Goal: Check status: Check status

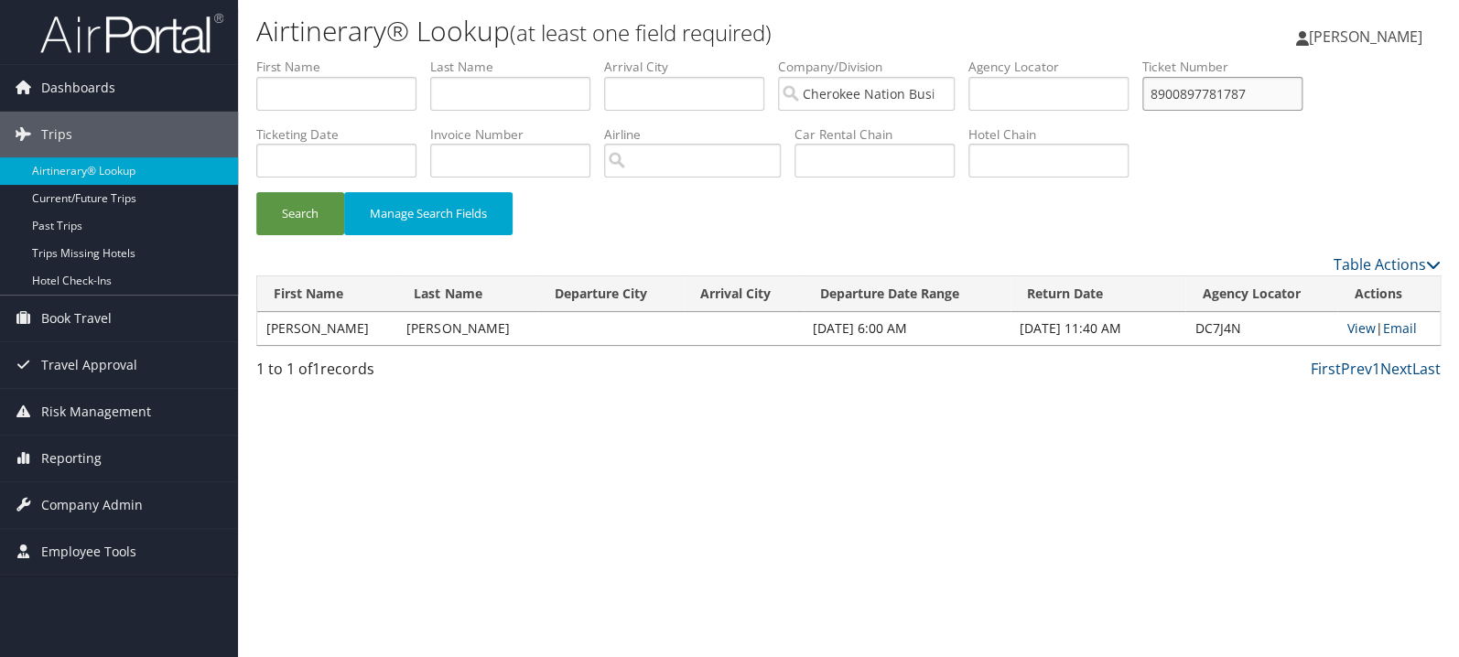
click at [1236, 107] on input "8900897781787" at bounding box center [1222, 94] width 160 height 34
paste input "0017310534849"
click at [295, 215] on button "Search" at bounding box center [300, 213] width 88 height 43
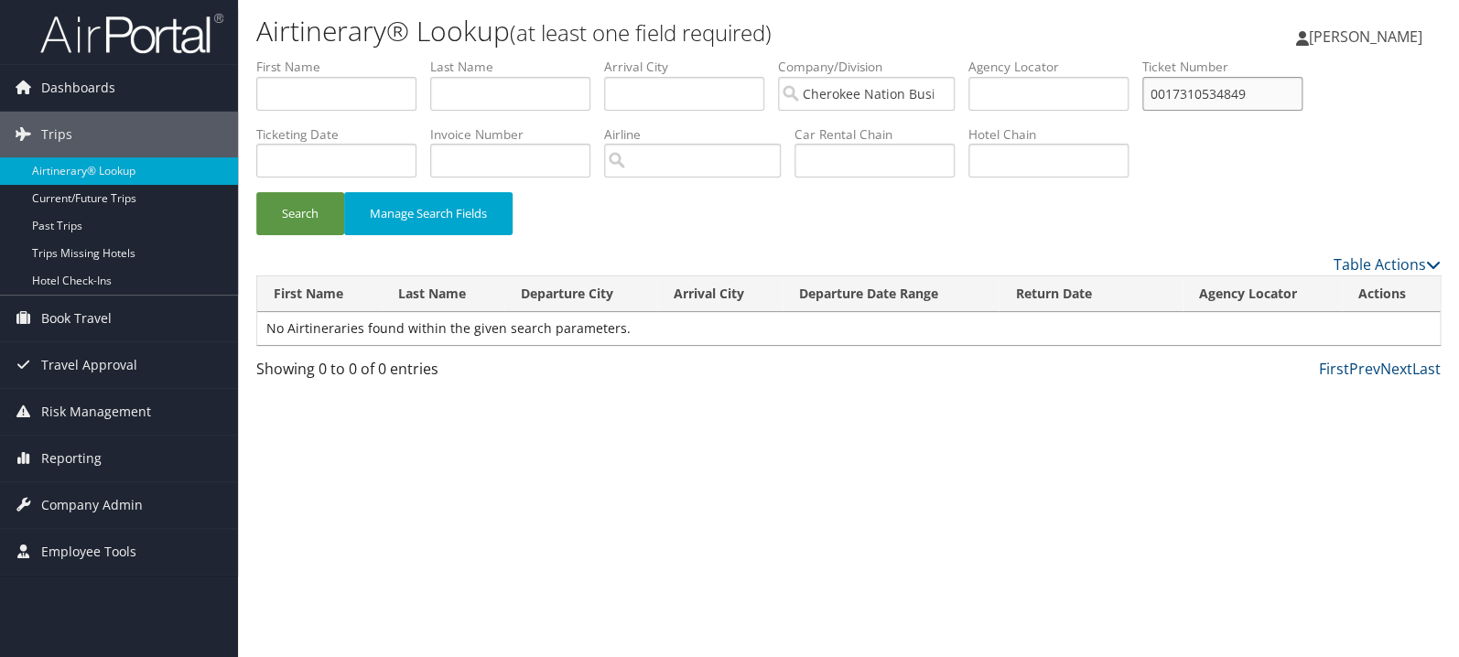
click at [1216, 93] on input "0017310534849" at bounding box center [1222, 94] width 160 height 34
click at [256, 192] on button "Search" at bounding box center [300, 213] width 88 height 43
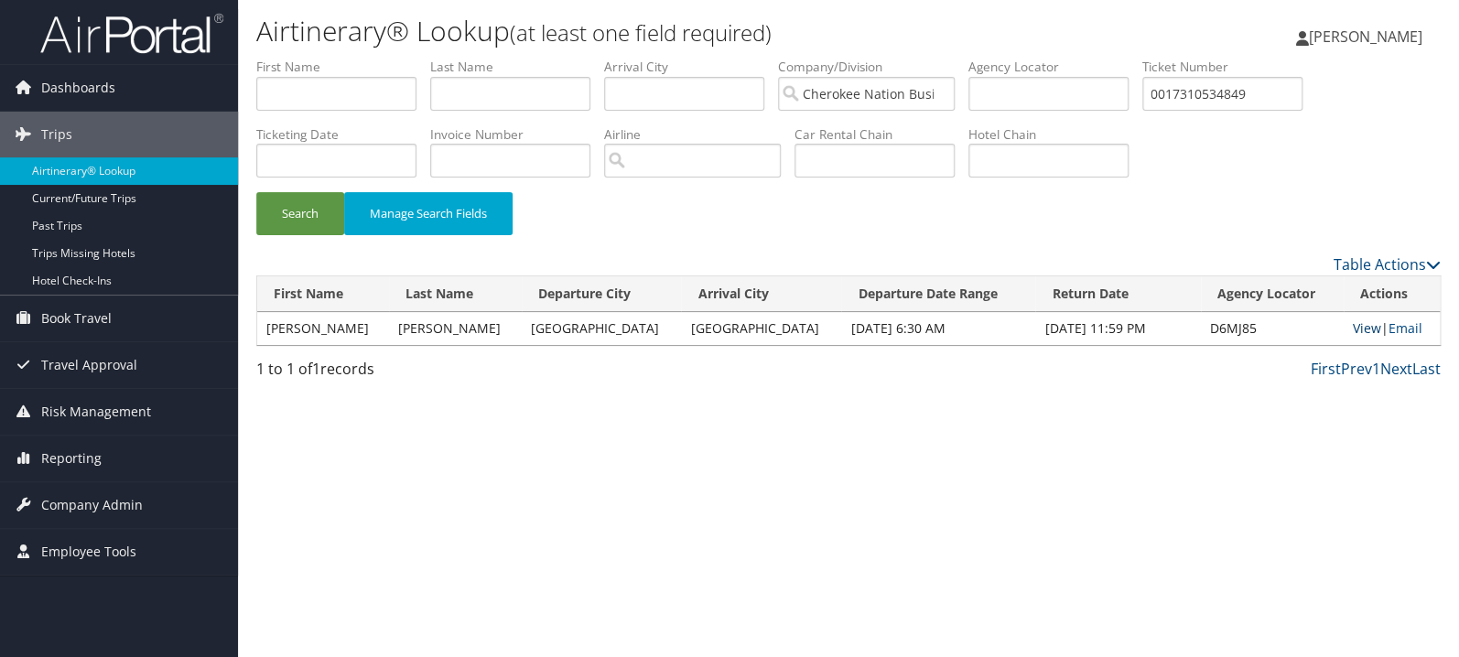
click at [1354, 329] on link "View" at bounding box center [1367, 327] width 28 height 17
click at [1267, 103] on input "0017310534849" at bounding box center [1222, 94] width 160 height 34
click at [1268, 102] on input "0017310534849" at bounding box center [1222, 94] width 160 height 34
paste input "67310651581"
type input "0067310651581"
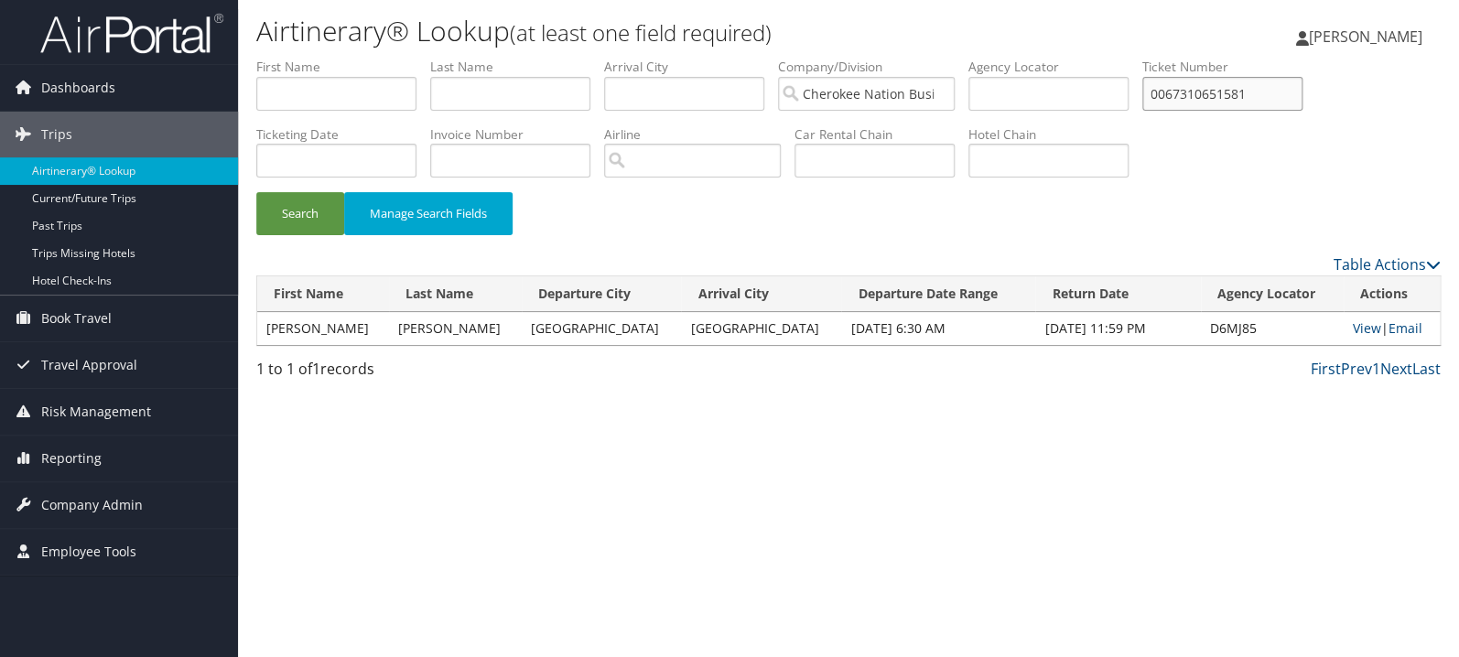
click at [256, 192] on button "Search" at bounding box center [300, 213] width 88 height 43
click at [1358, 329] on link "View" at bounding box center [1365, 327] width 28 height 17
click at [343, 100] on input "text" at bounding box center [336, 94] width 160 height 34
type input "francisco"
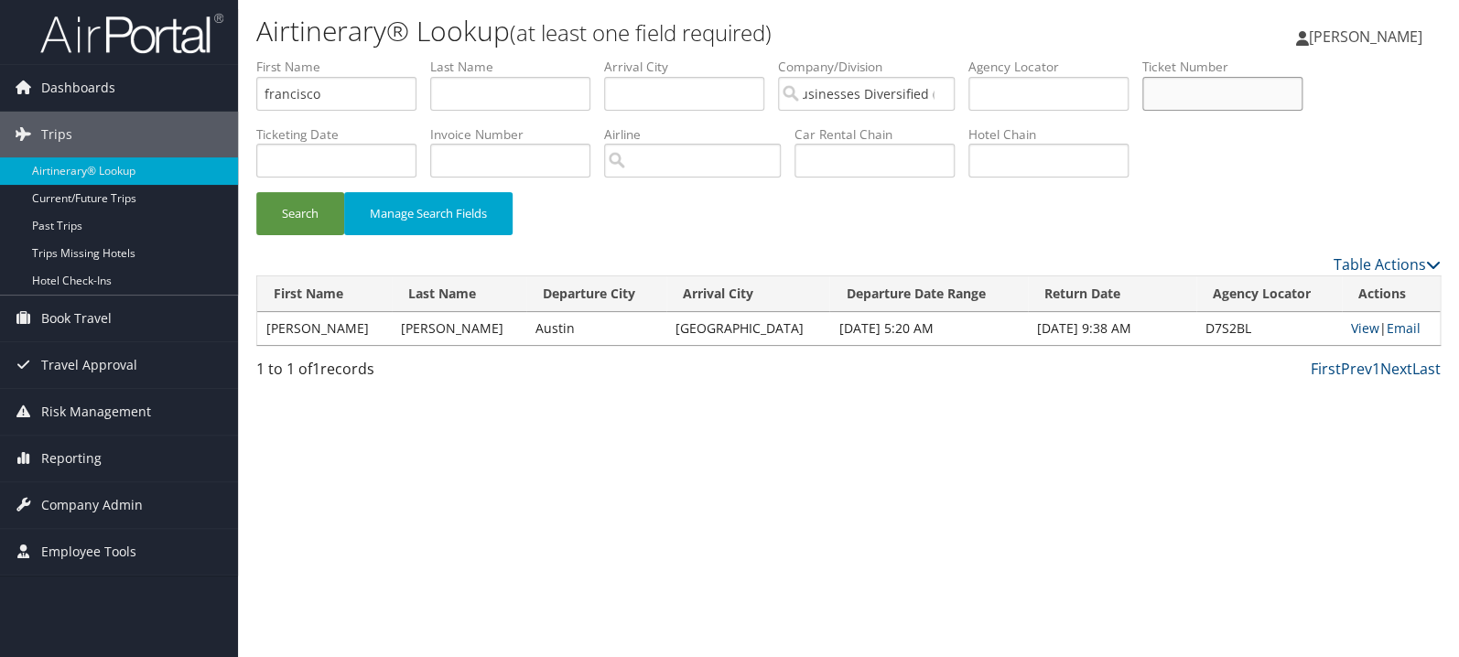
click at [256, 192] on button "Search" at bounding box center [300, 213] width 88 height 43
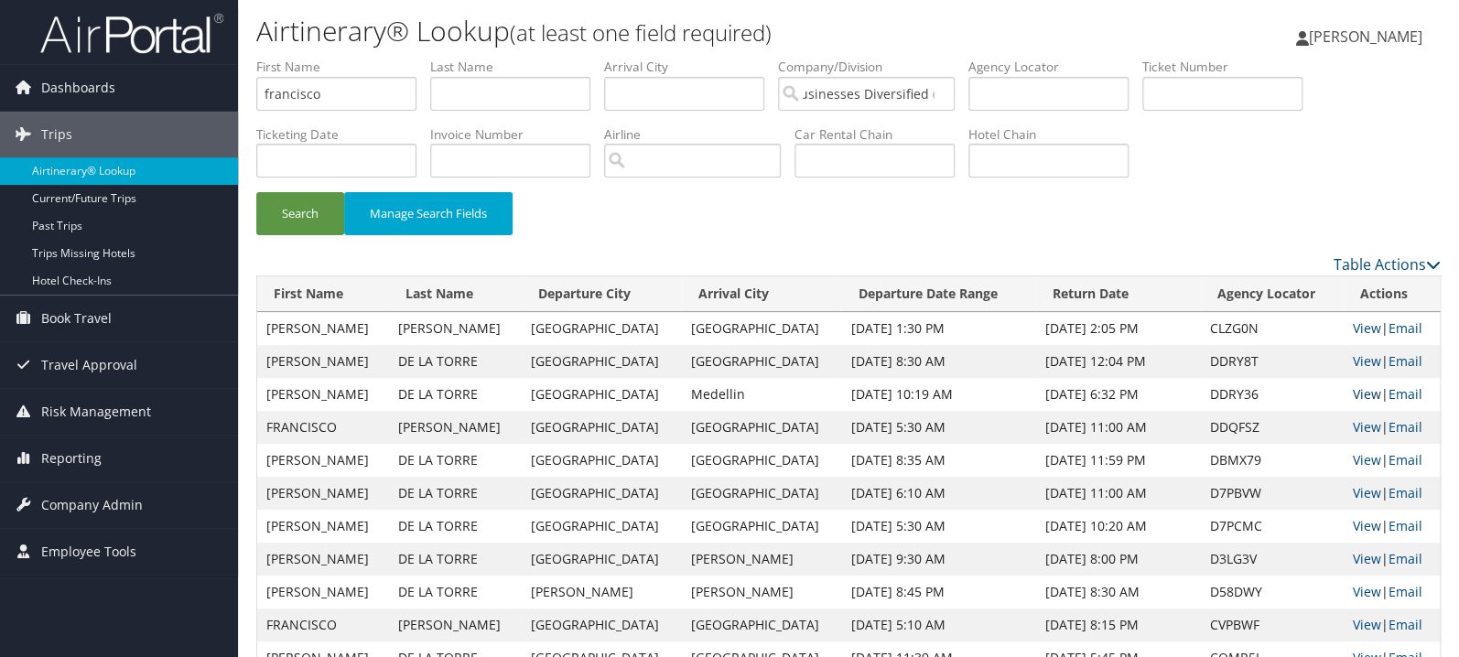
click at [1354, 397] on link "View" at bounding box center [1367, 393] width 28 height 17
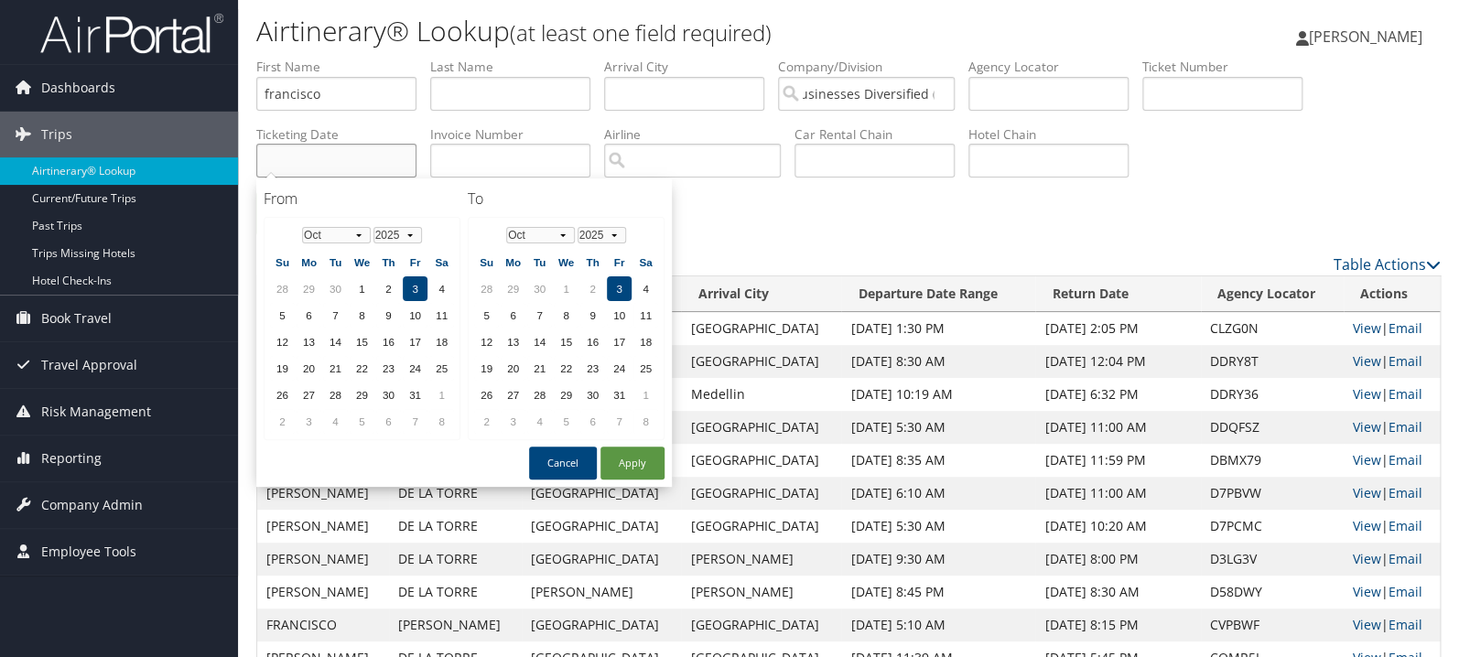
click at [376, 168] on input "text" at bounding box center [336, 161] width 160 height 34
click at [641, 453] on button "Apply" at bounding box center [632, 463] width 64 height 33
type input "08/14/2025"
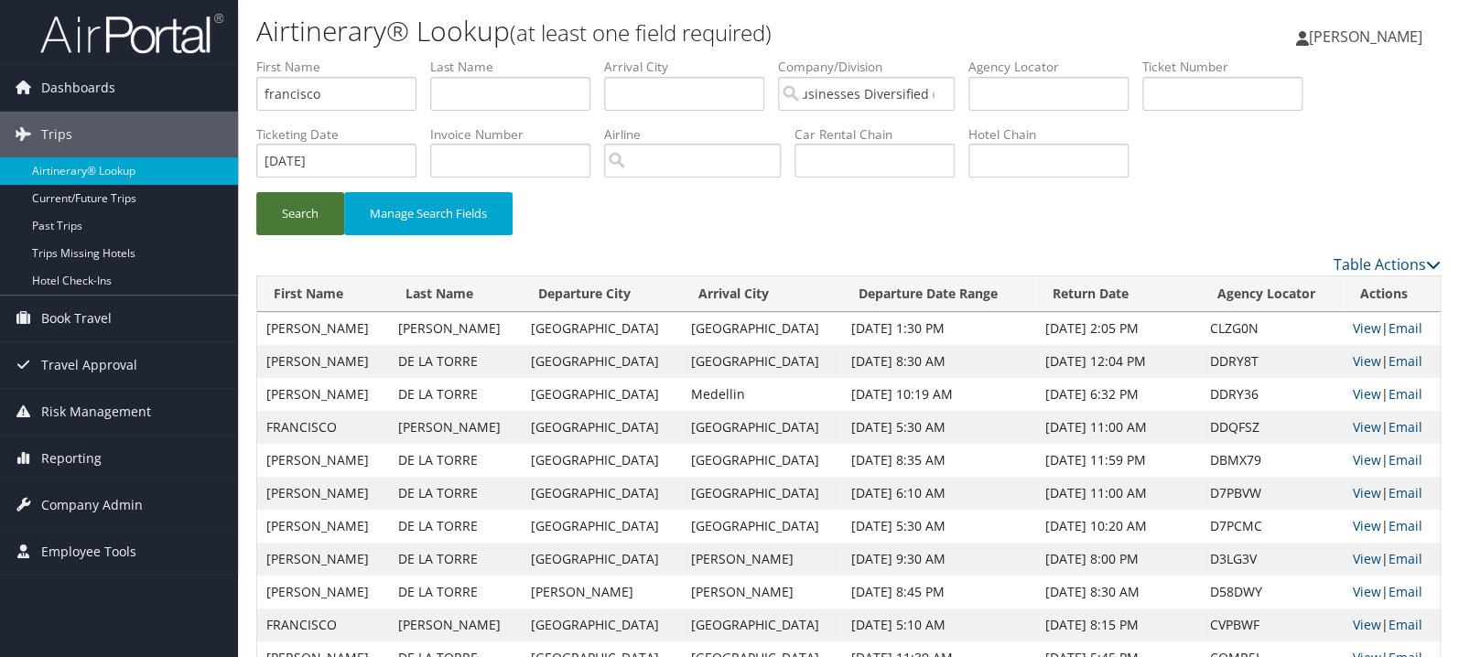
click at [307, 209] on button "Search" at bounding box center [300, 213] width 88 height 43
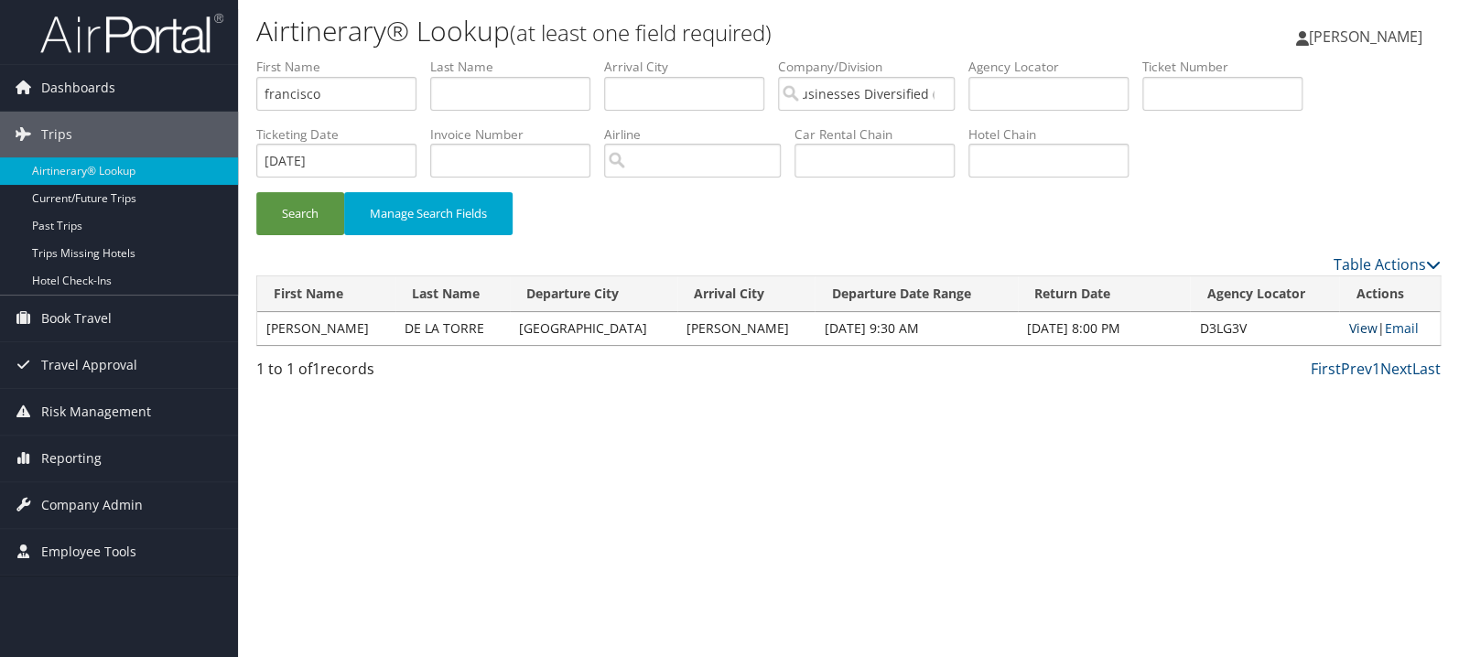
click at [1353, 328] on link "View" at bounding box center [1362, 327] width 28 height 17
click at [1253, 93] on input "text" at bounding box center [1222, 94] width 160 height 34
paste input "00673111456246"
type input "00673111456246"
click at [338, 167] on input "08/14/2025" at bounding box center [336, 161] width 160 height 34
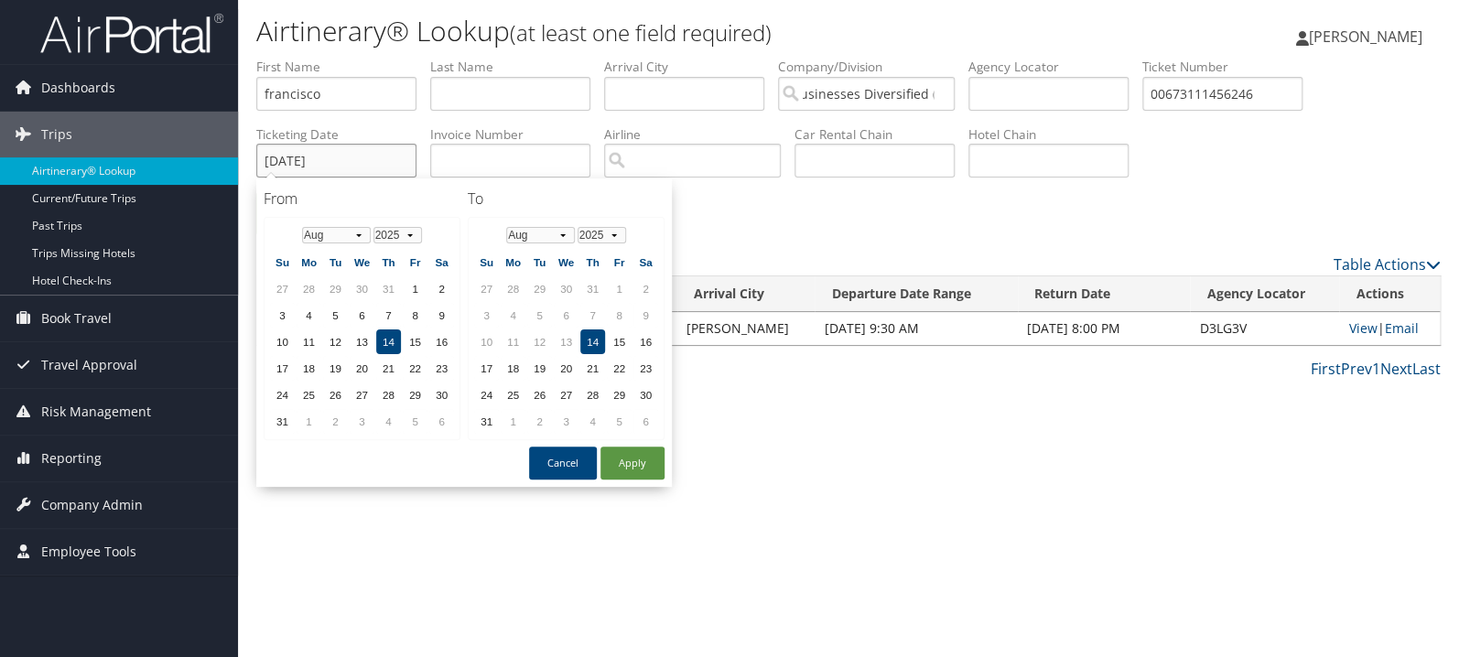
click at [338, 167] on input "08/14/2025" at bounding box center [336, 161] width 160 height 34
click at [796, 399] on div "Airtinerary® Lookup (at least one field required) April McBride April McBride M…" at bounding box center [848, 328] width 1221 height 657
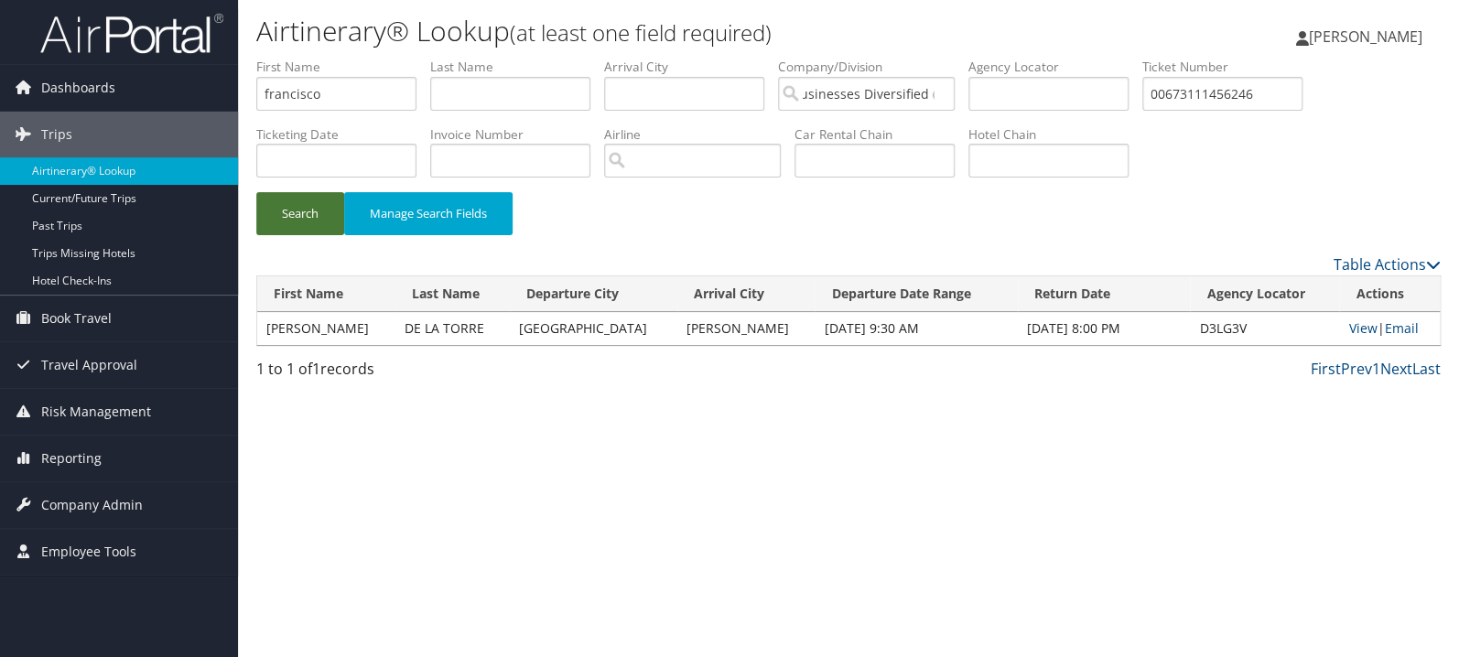
click at [303, 220] on button "Search" at bounding box center [300, 213] width 88 height 43
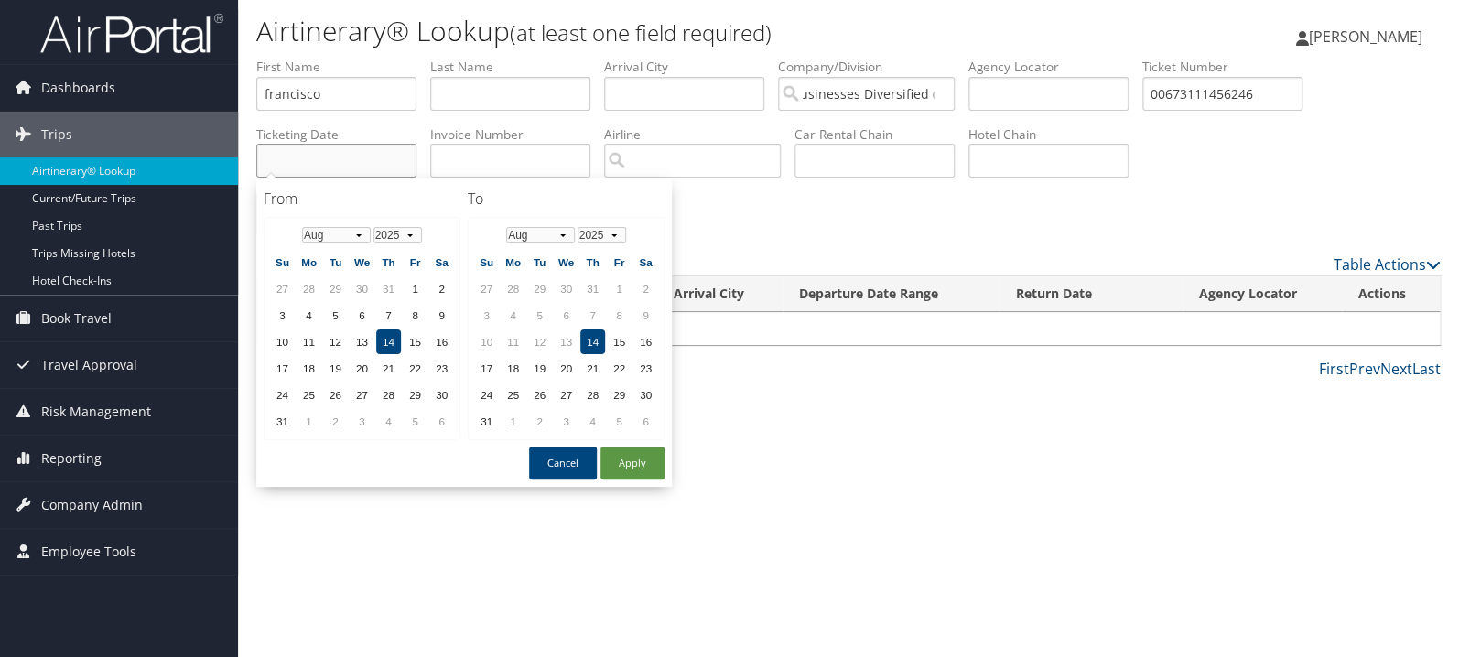
click at [365, 165] on input "text" at bounding box center [336, 161] width 160 height 34
click at [626, 459] on button "Apply" at bounding box center [632, 463] width 64 height 33
type input "09/12/2025"
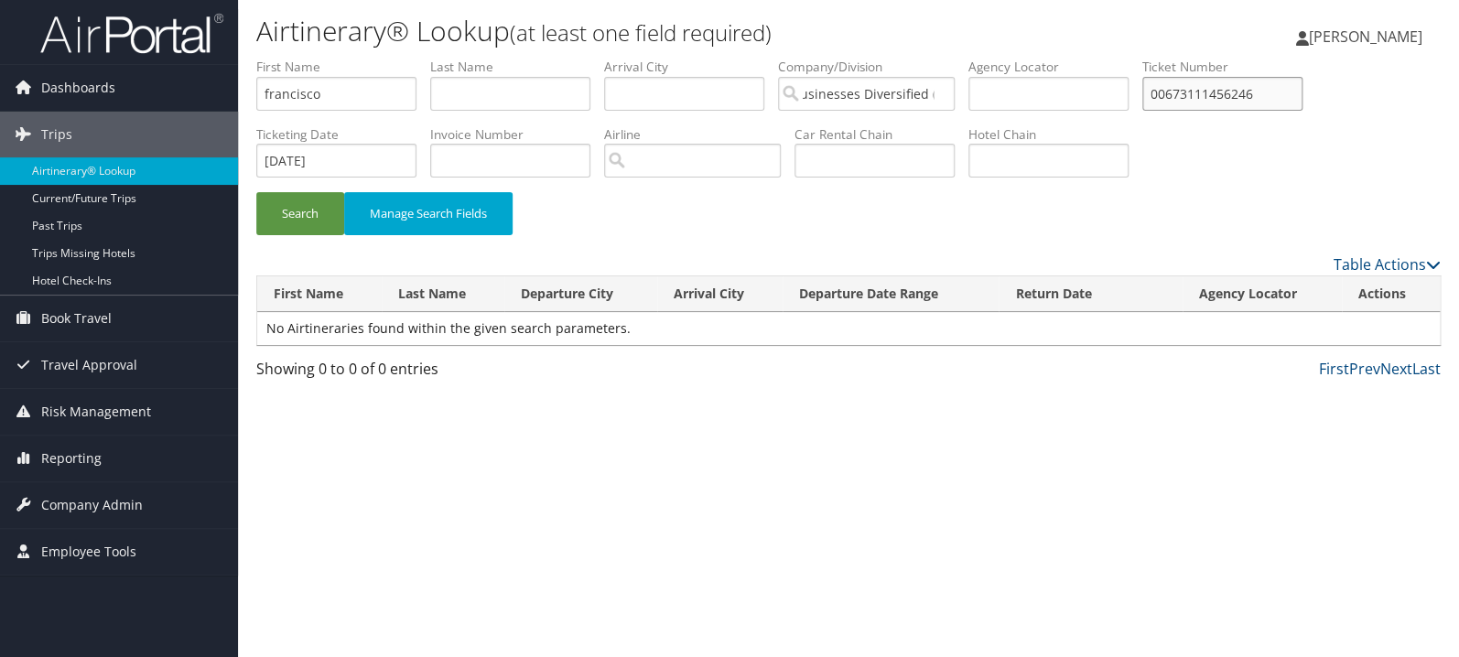
click at [1287, 92] on input "00673111456246" at bounding box center [1222, 94] width 160 height 34
click at [1286, 91] on input "00673111456246" at bounding box center [1222, 94] width 160 height 34
click at [314, 205] on button "Search" at bounding box center [300, 213] width 88 height 43
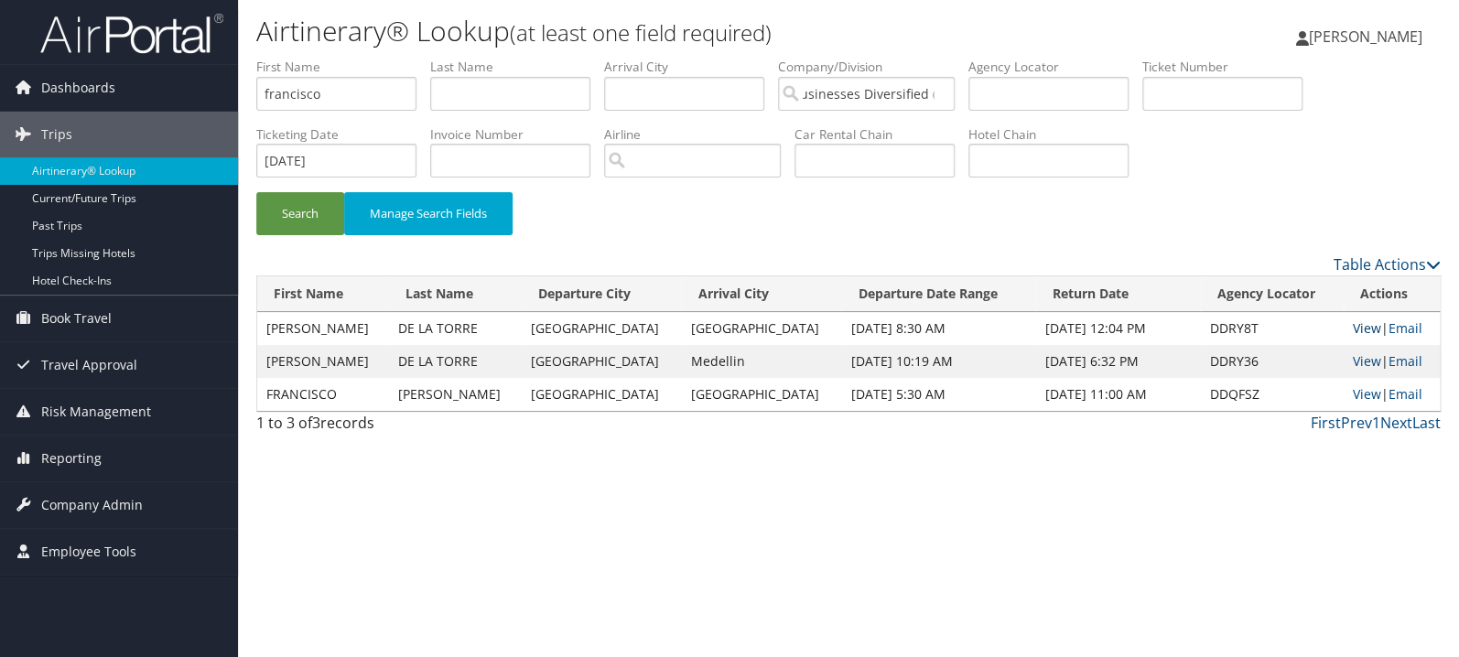
click at [1357, 329] on link "View" at bounding box center [1367, 327] width 28 height 17
click at [1360, 325] on link "View" at bounding box center [1367, 327] width 28 height 17
click at [1354, 361] on link "View" at bounding box center [1367, 360] width 28 height 17
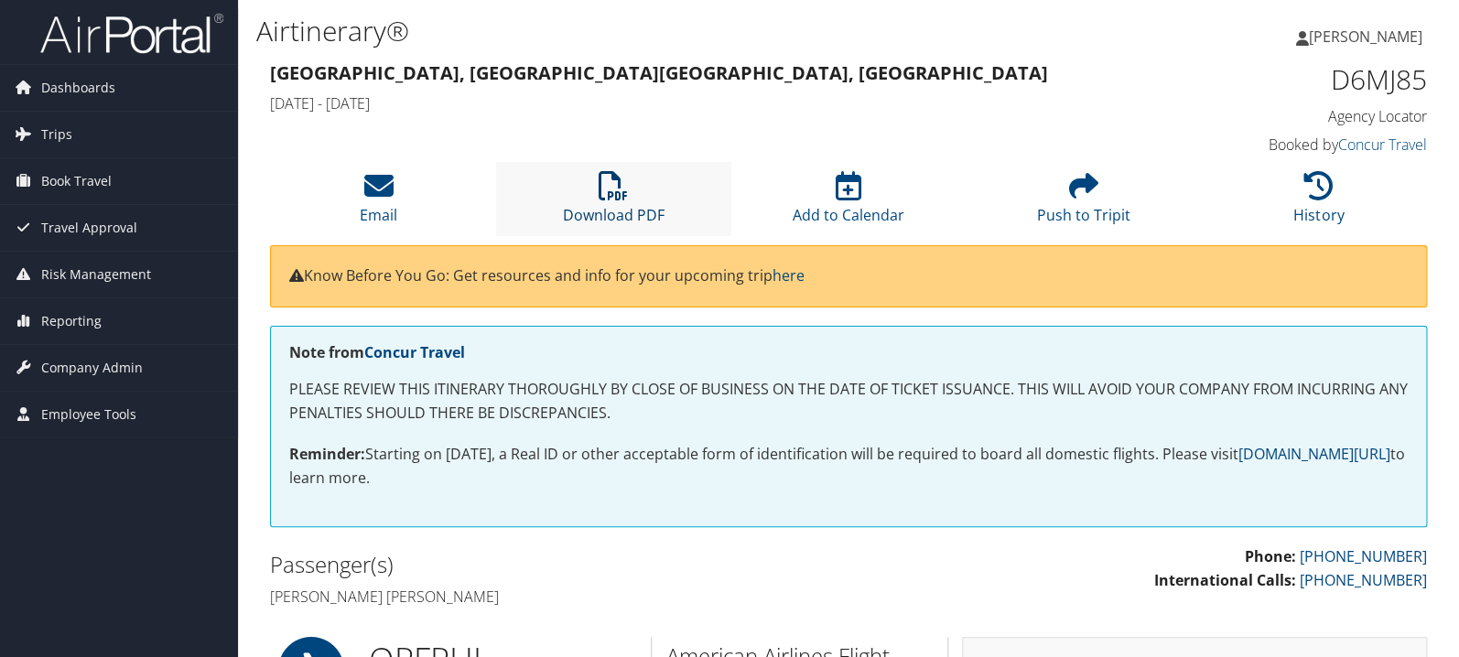
click at [622, 205] on link "Download PDF" at bounding box center [614, 203] width 102 height 44
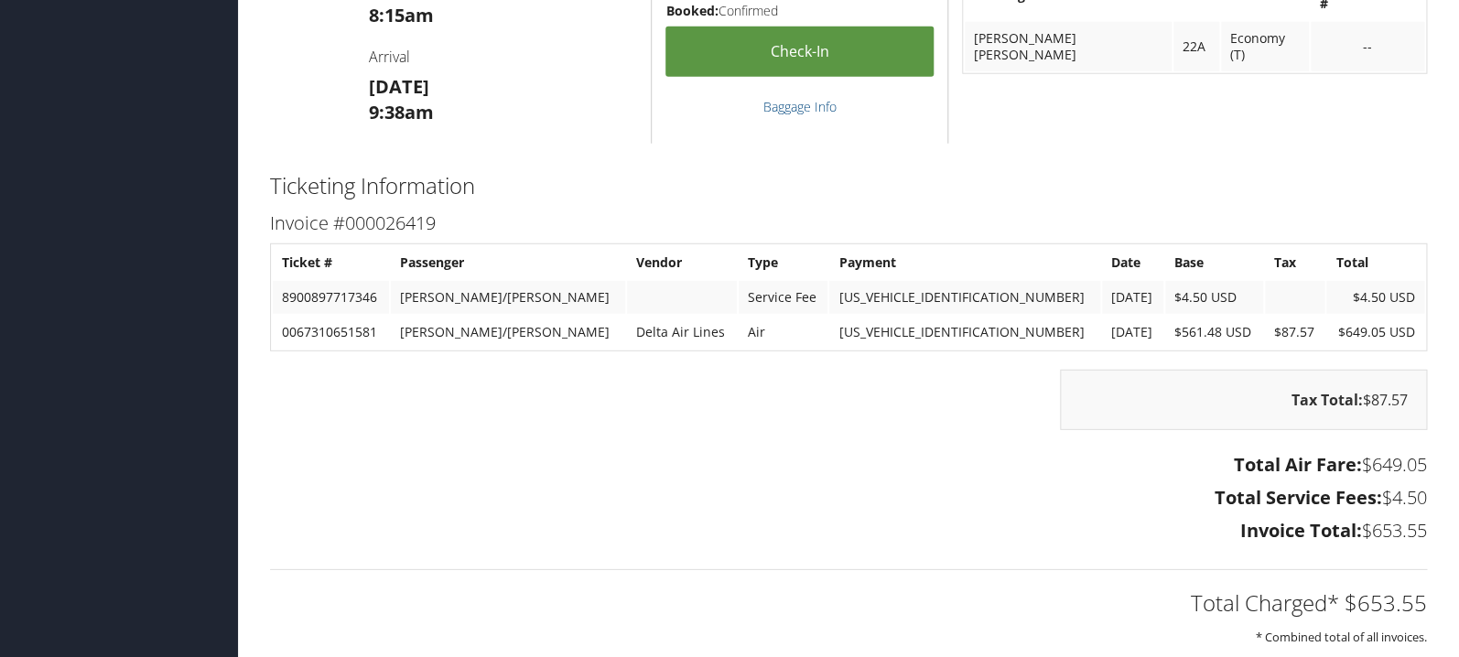
scroll to position [2134, 0]
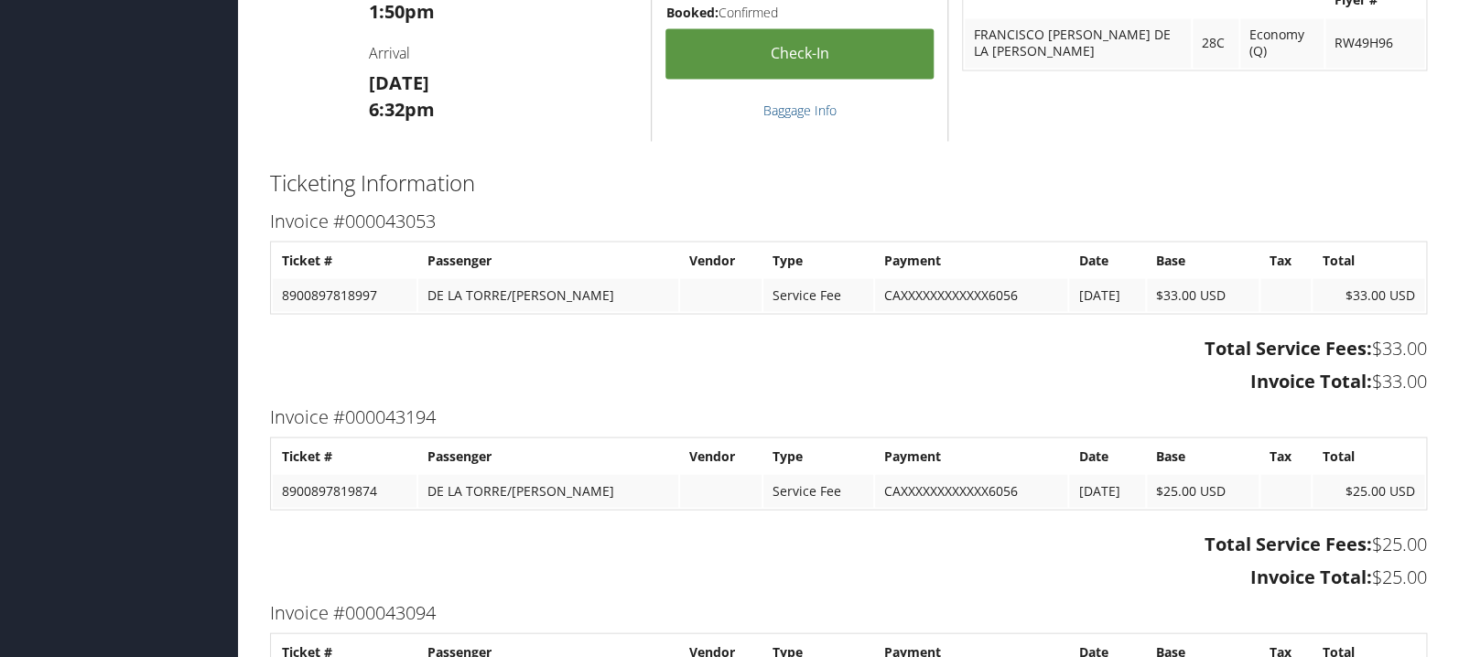
scroll to position [1843, 0]
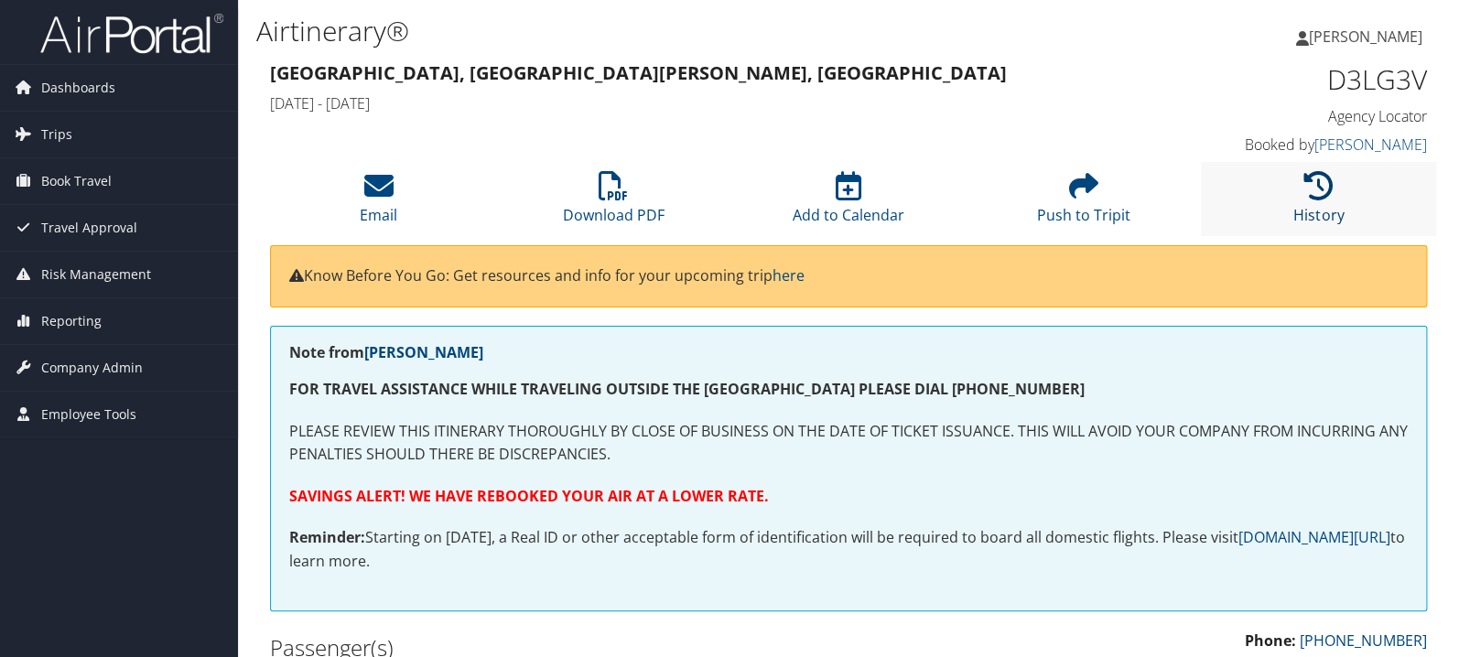
click at [1310, 200] on icon at bounding box center [1318, 185] width 29 height 29
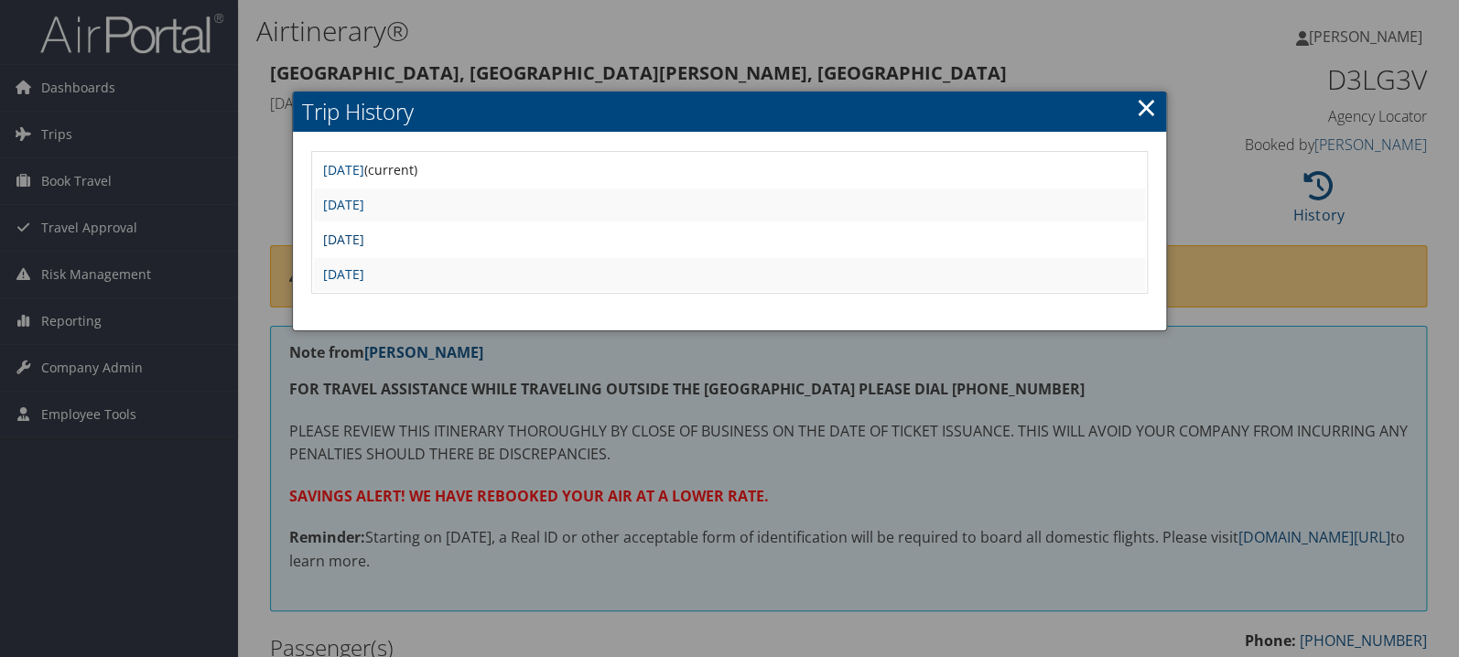
click at [364, 243] on link "Thu Aug 14 14:13:41 MDT 2025" at bounding box center [343, 239] width 41 height 17
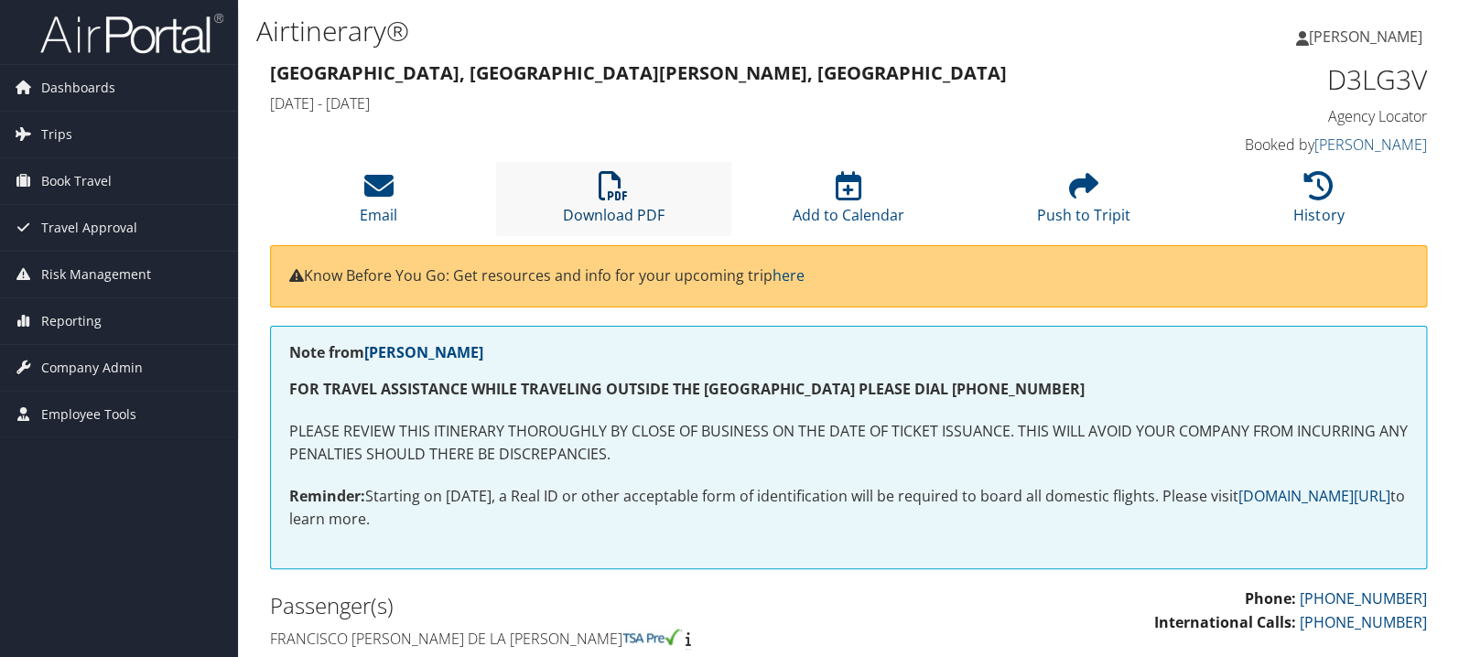
click at [600, 185] on icon at bounding box center [613, 185] width 29 height 29
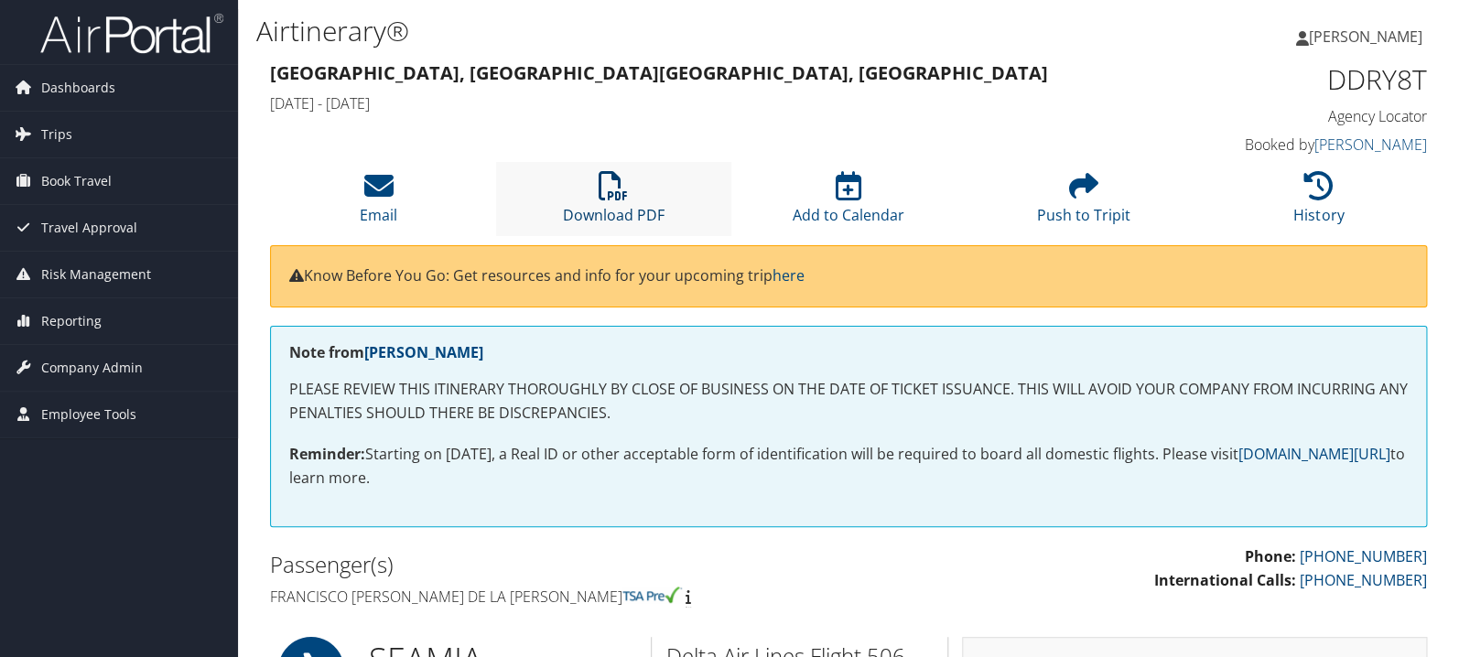
click at [599, 174] on icon at bounding box center [613, 185] width 29 height 29
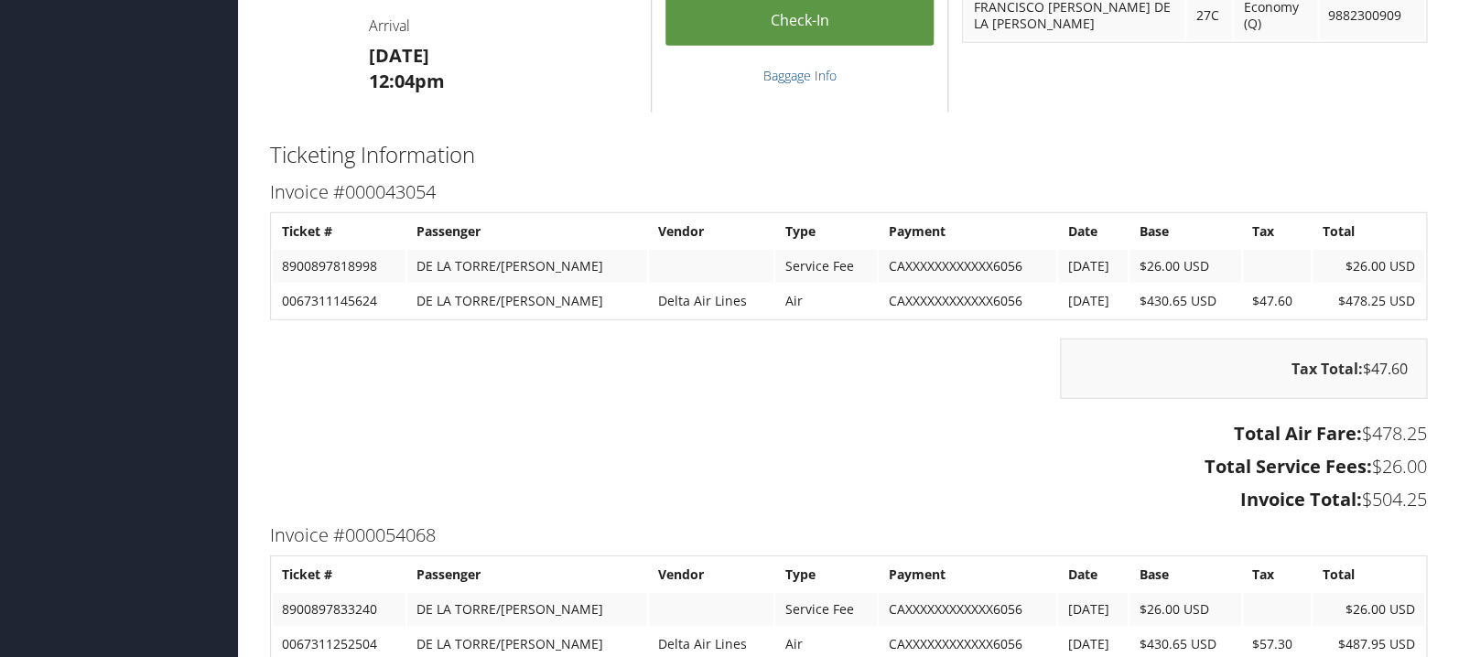
scroll to position [2132, 0]
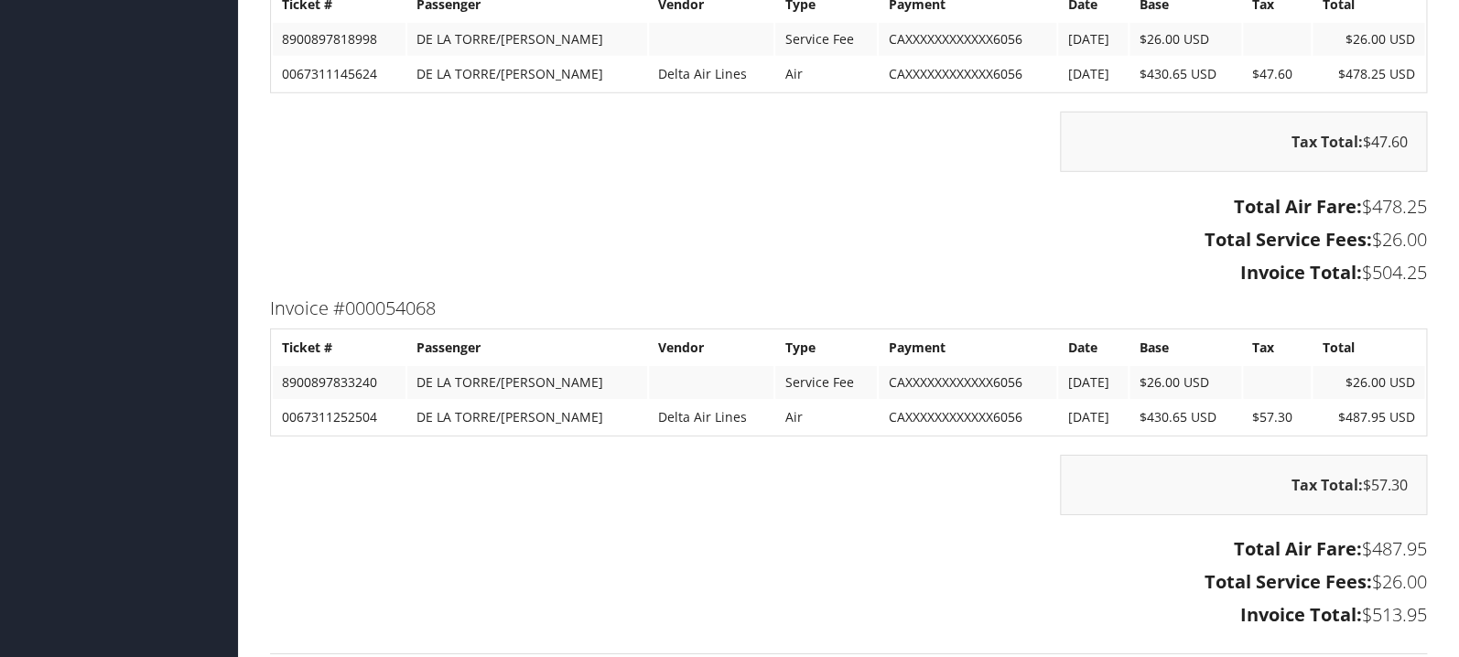
scroll to position [2134, 0]
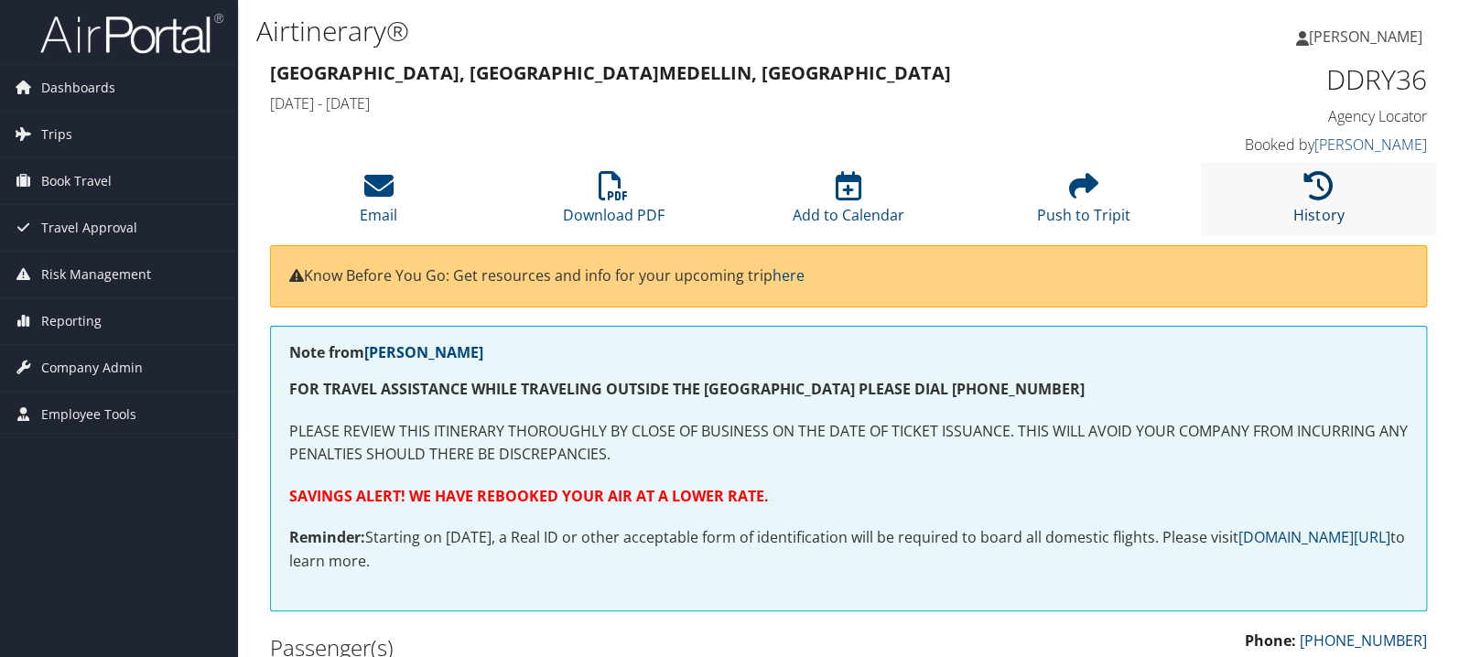
click at [1322, 207] on link "History" at bounding box center [1318, 203] width 50 height 44
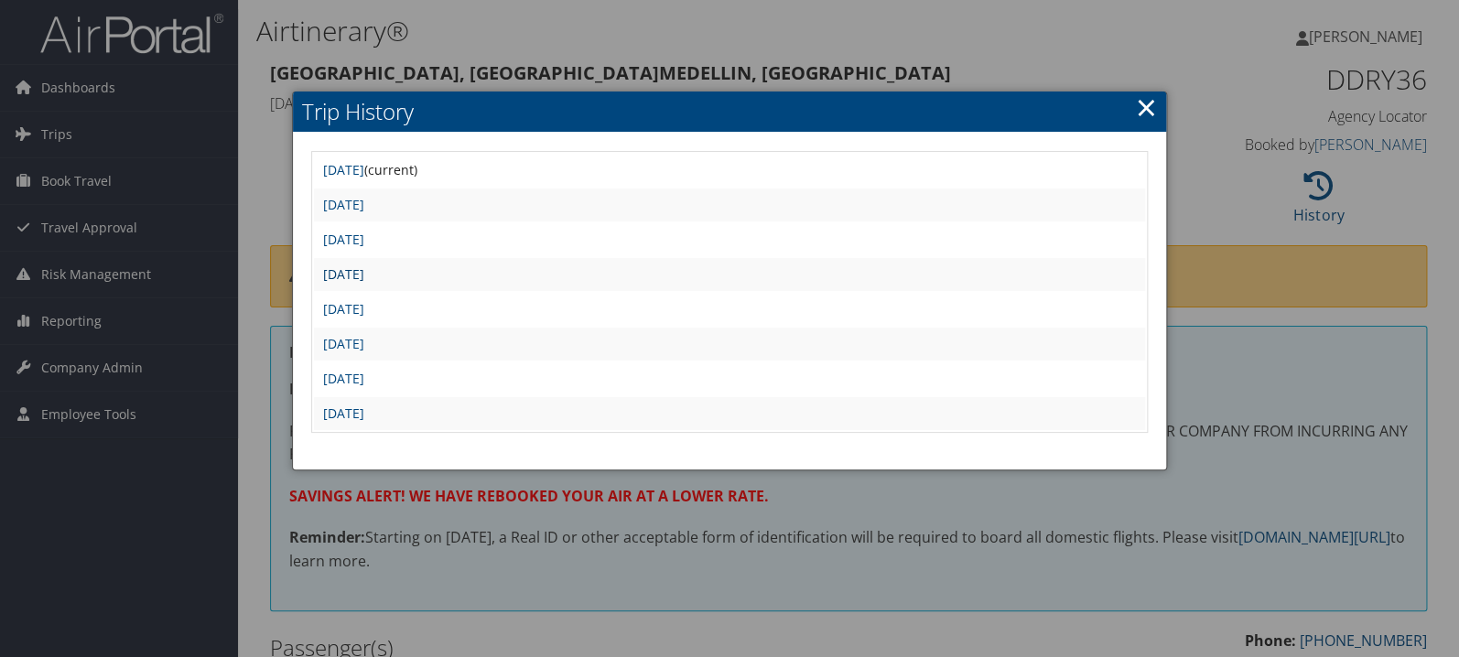
click at [364, 274] on link "Fri Sep 12 19:46:40 MDT 2025" at bounding box center [343, 273] width 41 height 17
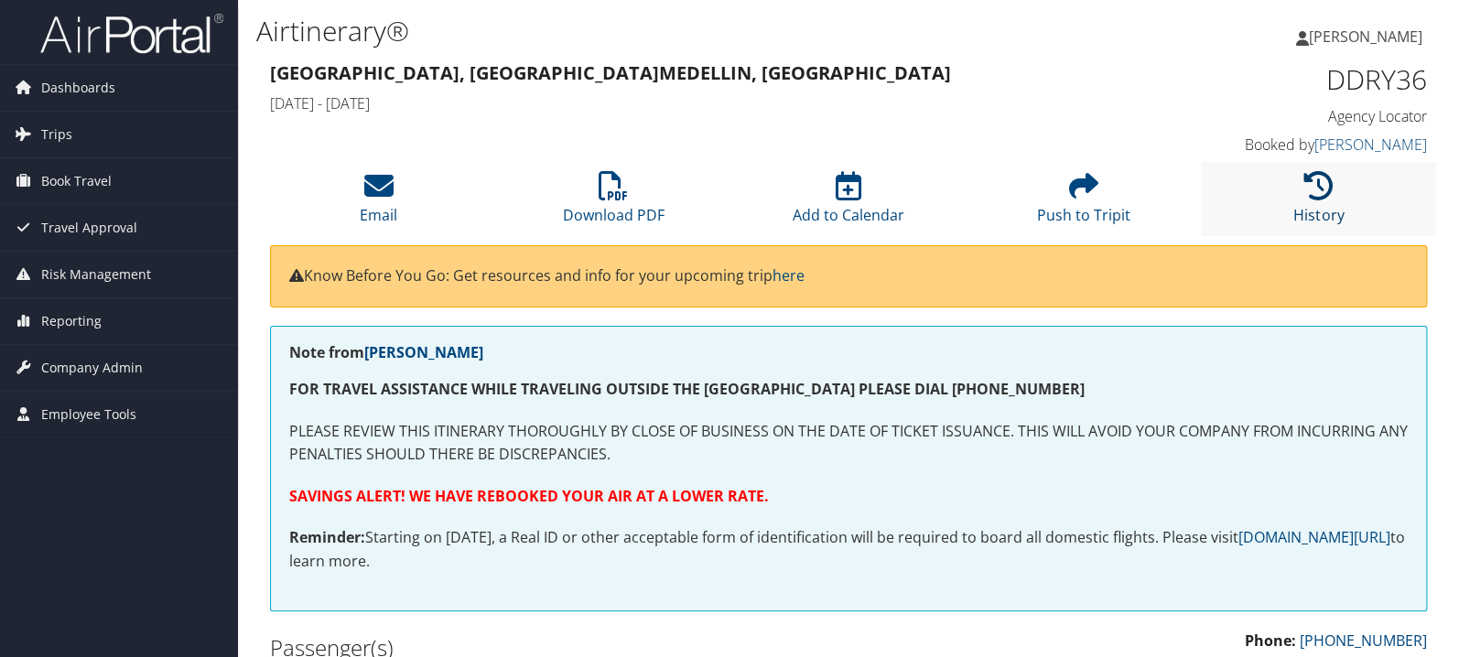
click at [1306, 211] on link "History" at bounding box center [1318, 203] width 50 height 44
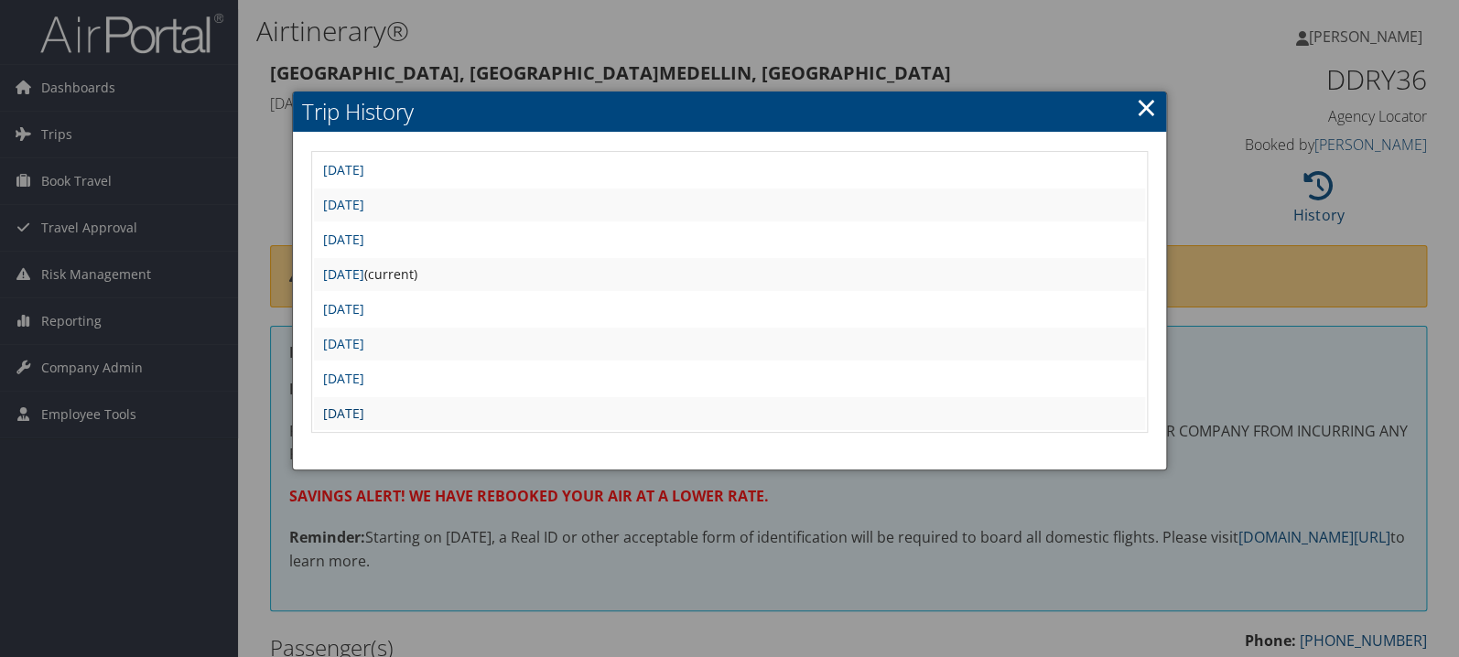
click at [364, 414] on link "[DATE]" at bounding box center [343, 413] width 41 height 17
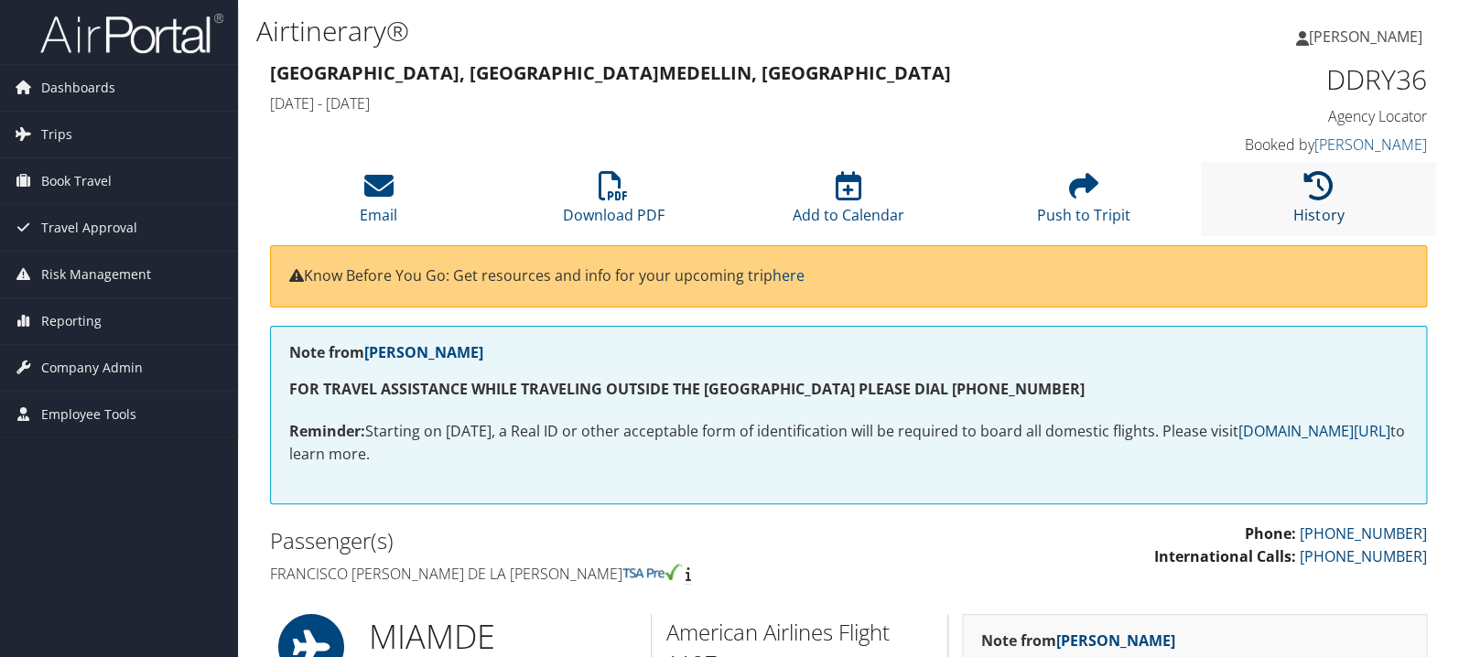
click at [1313, 198] on icon at bounding box center [1318, 185] width 29 height 29
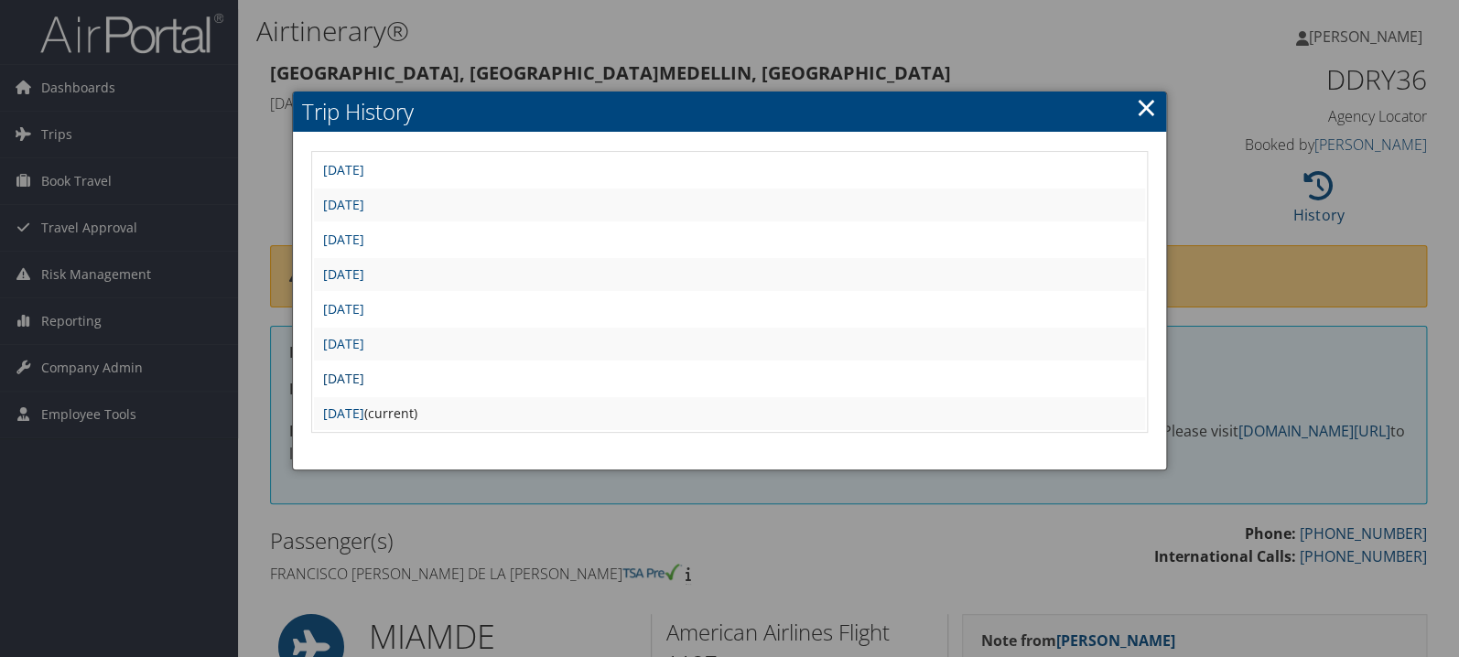
click at [364, 380] on link "[DATE]" at bounding box center [343, 378] width 41 height 17
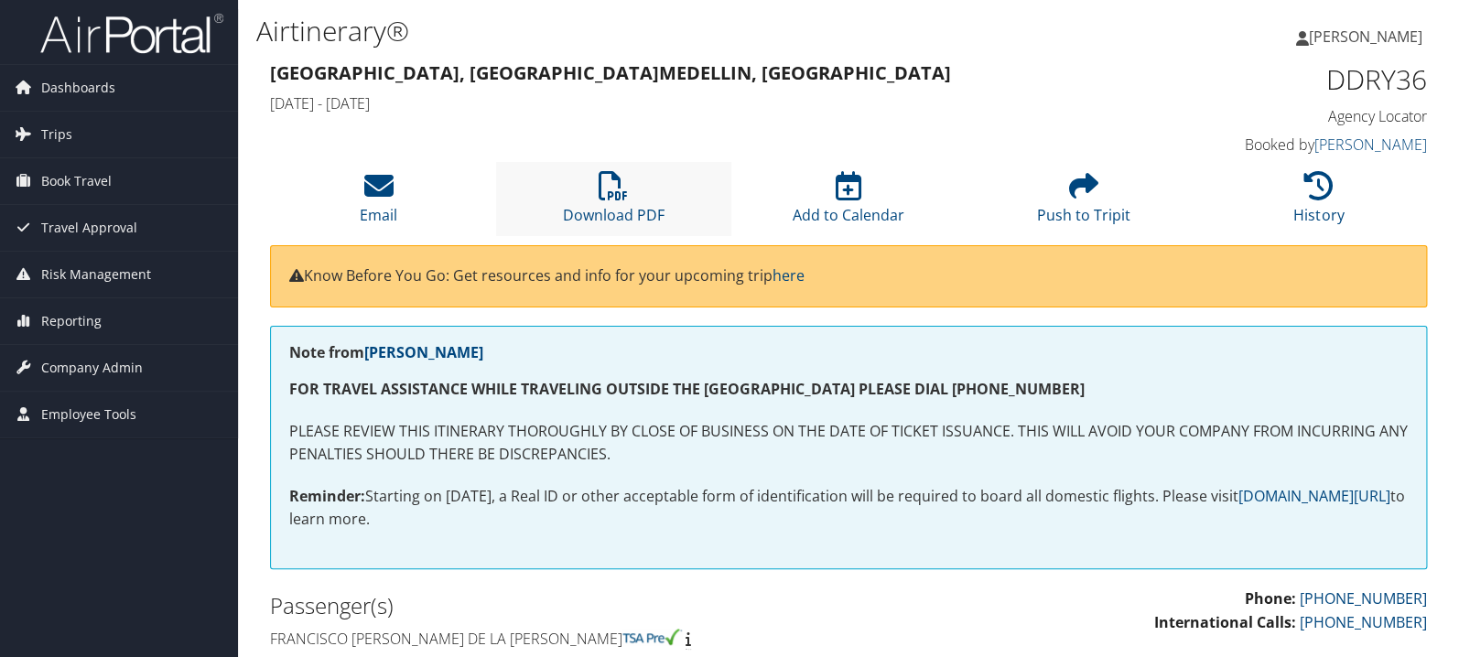
click at [613, 202] on li "Download PDF" at bounding box center [613, 199] width 235 height 74
click at [1331, 192] on icon at bounding box center [1318, 185] width 29 height 29
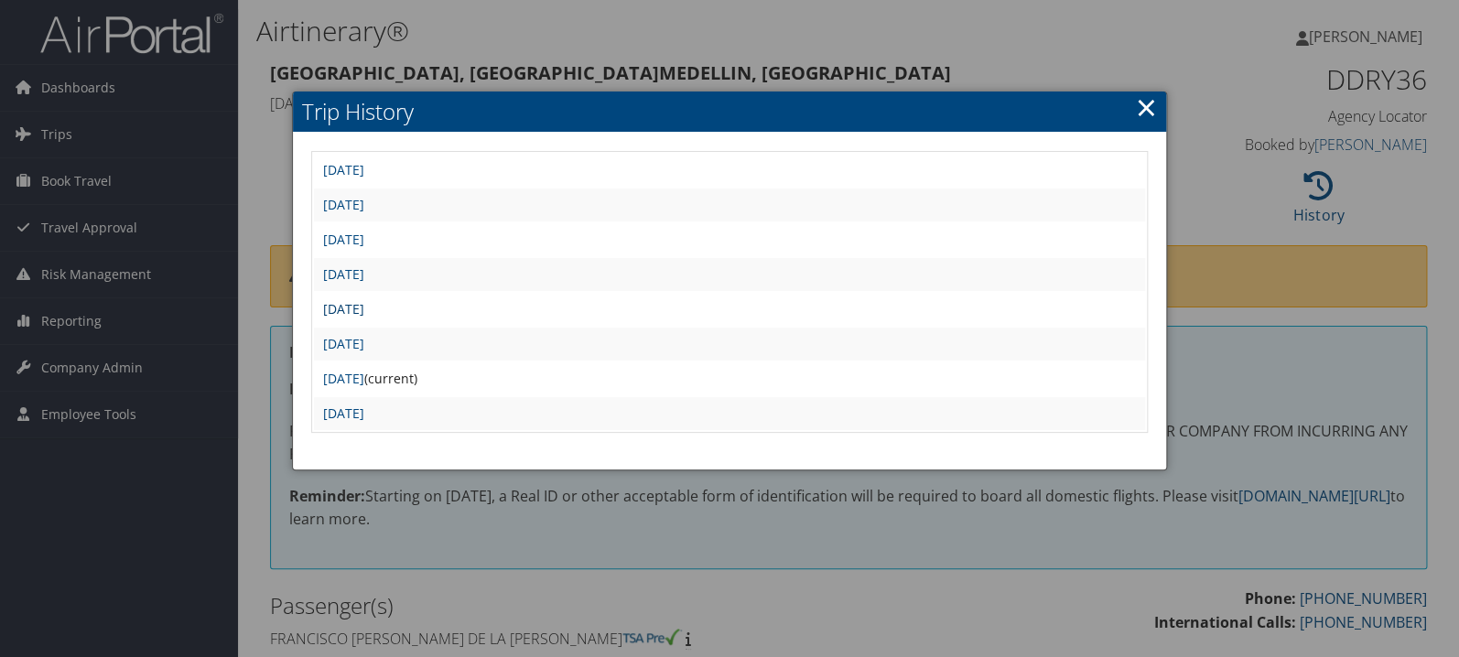
click at [364, 309] on link "[DATE]" at bounding box center [343, 308] width 41 height 17
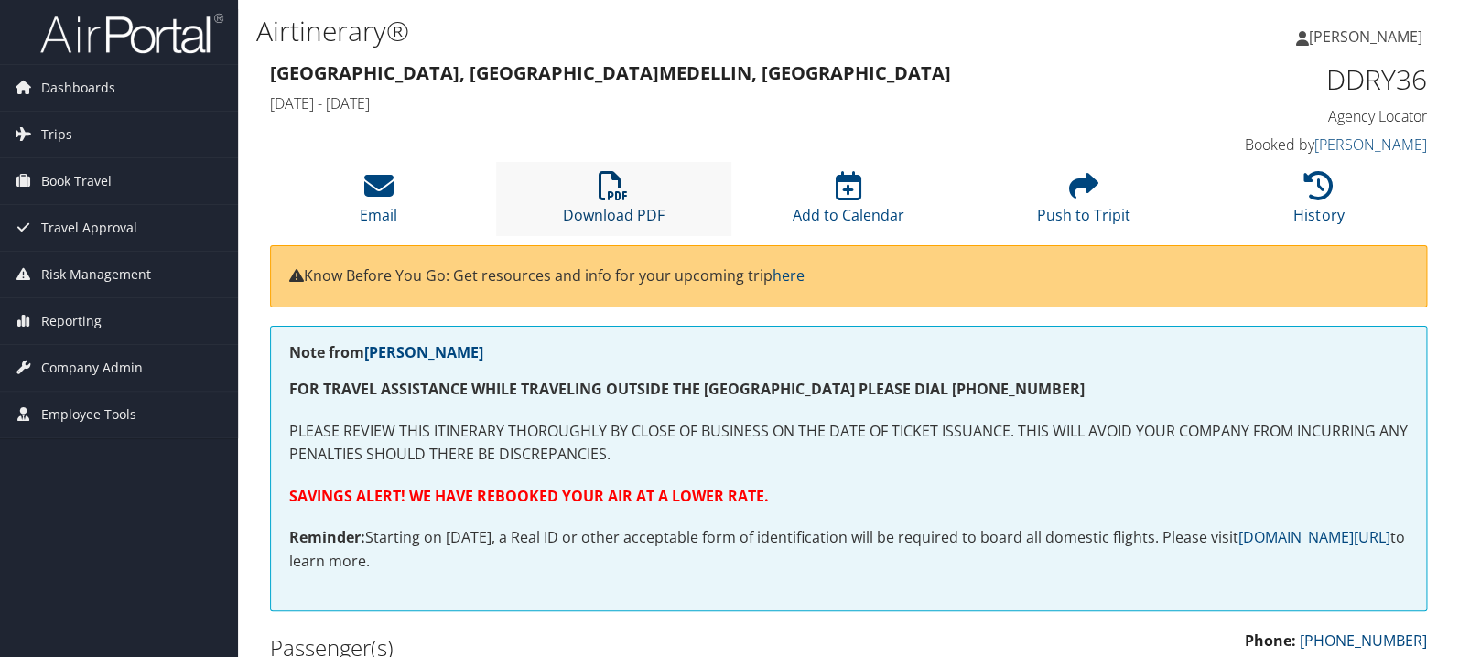
click at [617, 180] on icon at bounding box center [613, 185] width 29 height 29
click at [1318, 190] on icon at bounding box center [1318, 185] width 29 height 29
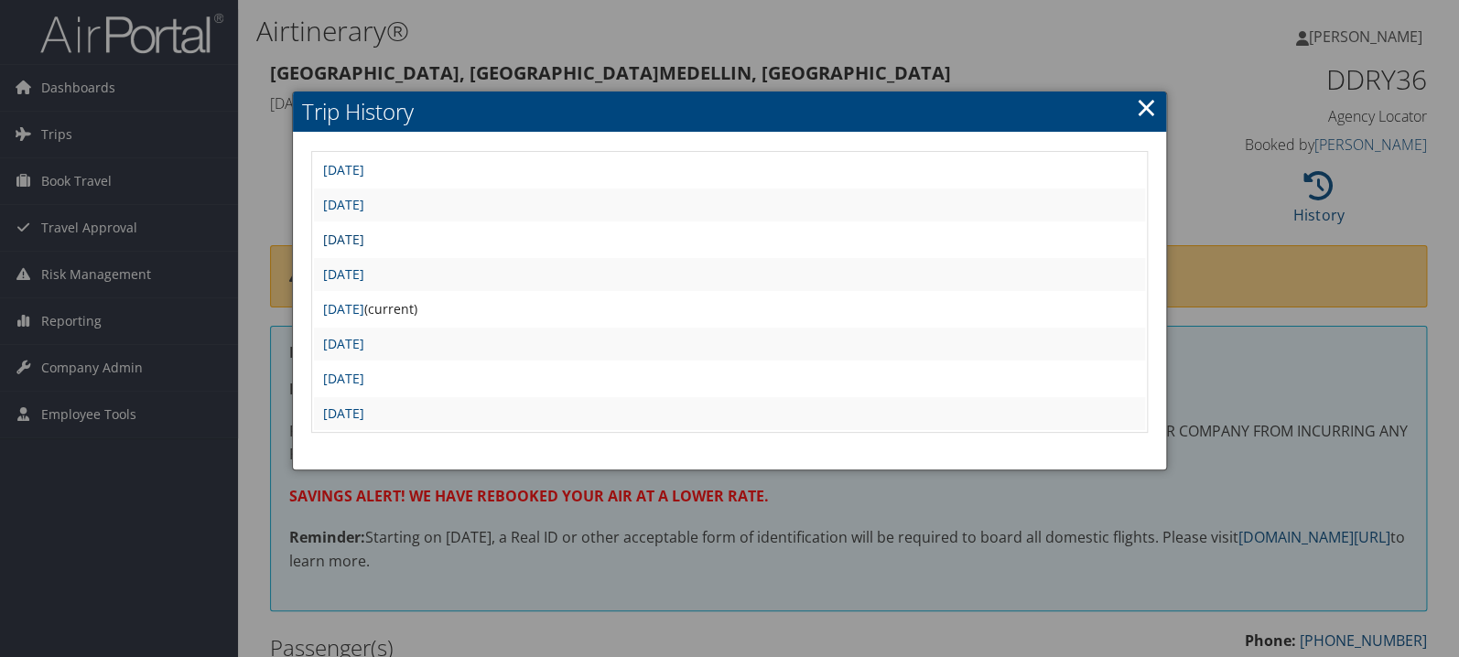
click at [364, 240] on link "[DATE]" at bounding box center [343, 239] width 41 height 17
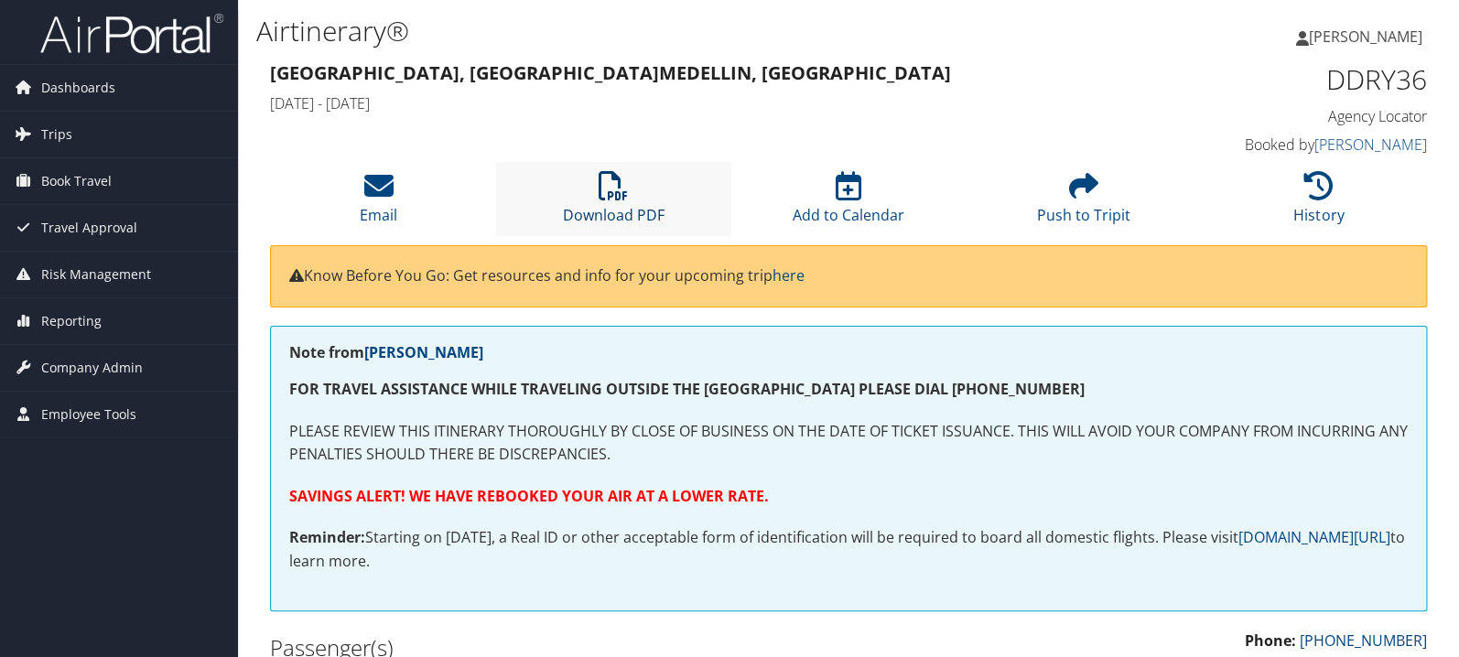
click at [601, 200] on icon at bounding box center [613, 185] width 29 height 29
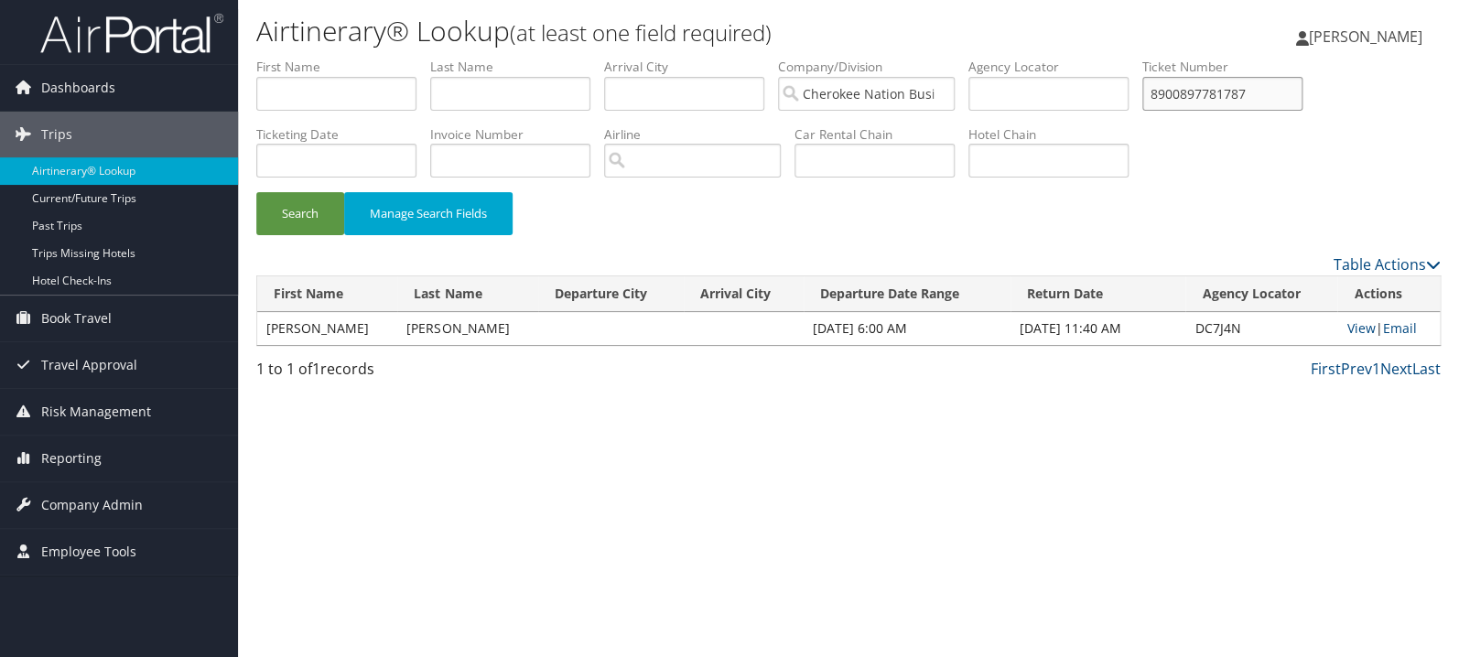
click at [1286, 86] on input "8900897781787" at bounding box center [1222, 94] width 160 height 34
paste input "8808842"
type input "8900897880884"
click at [256, 192] on button "Search" at bounding box center [300, 213] width 88 height 43
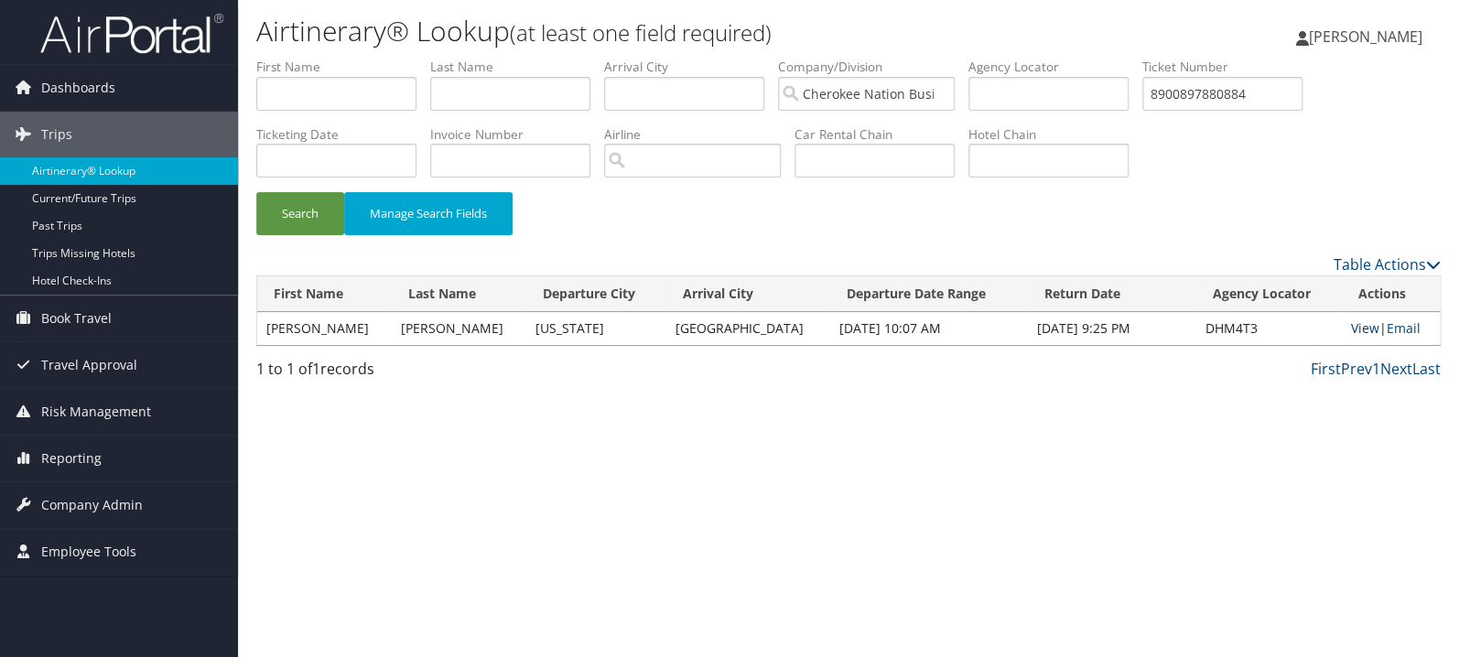
click at [1353, 327] on link "View" at bounding box center [1365, 327] width 28 height 17
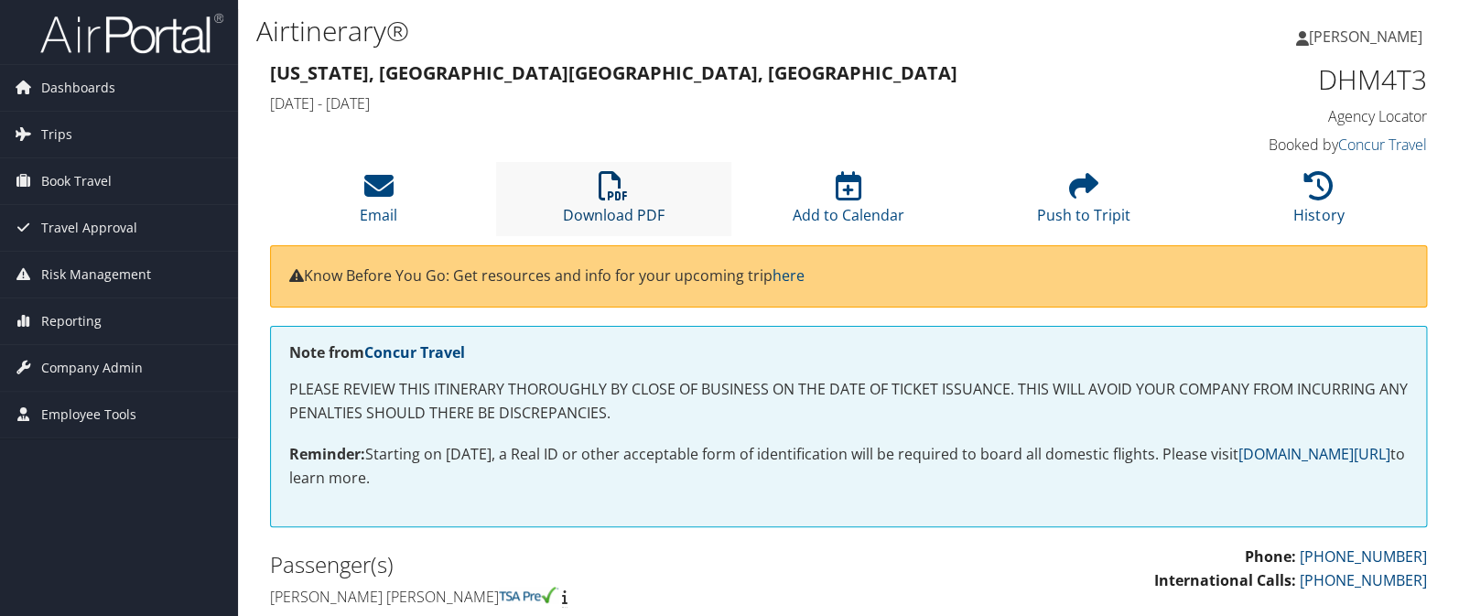
click at [626, 198] on icon at bounding box center [613, 185] width 29 height 29
